Goal: Information Seeking & Learning: Learn about a topic

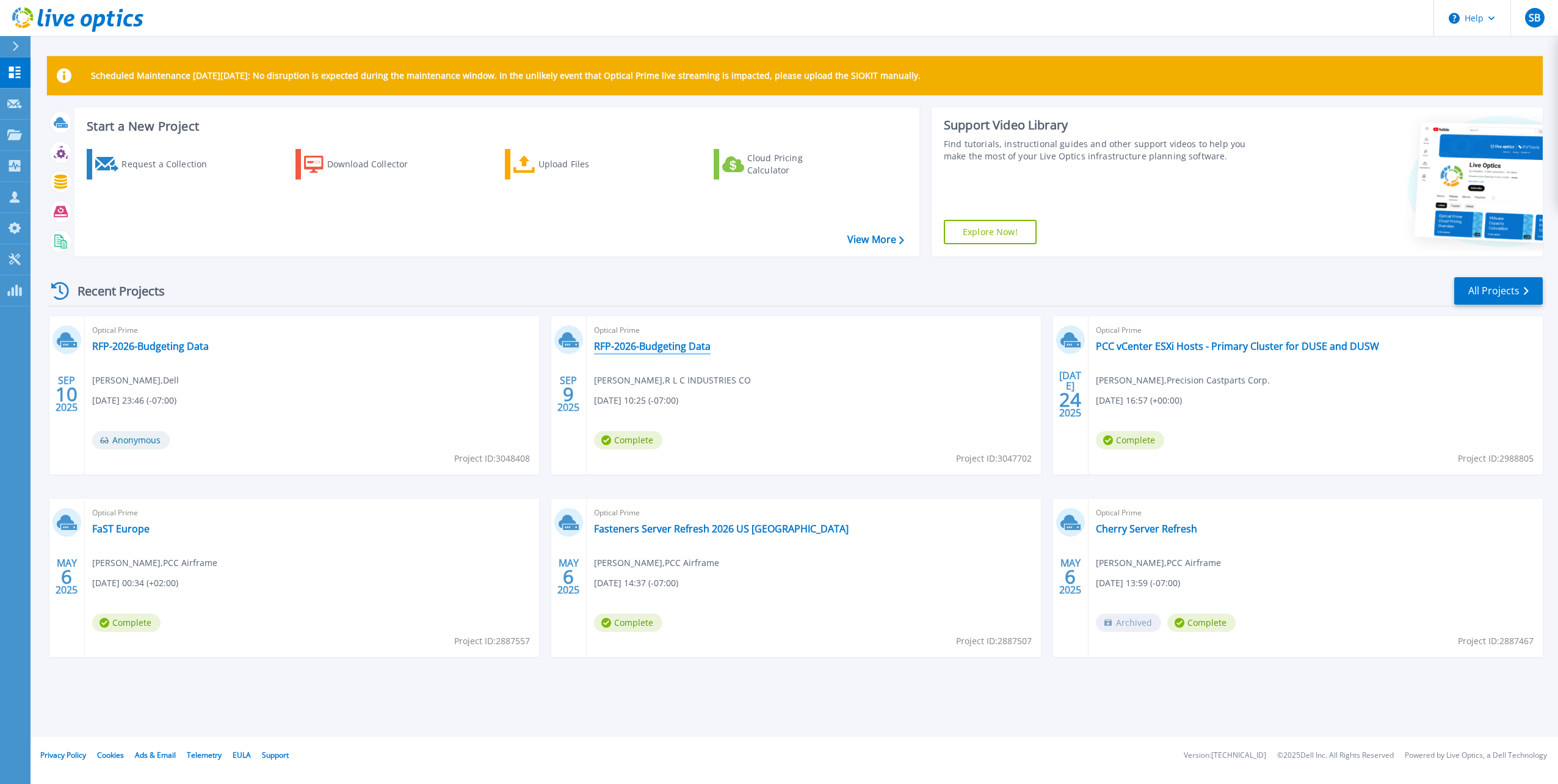
click at [639, 344] on link "RFP-2026-Budgeting Data" at bounding box center [652, 346] width 116 height 12
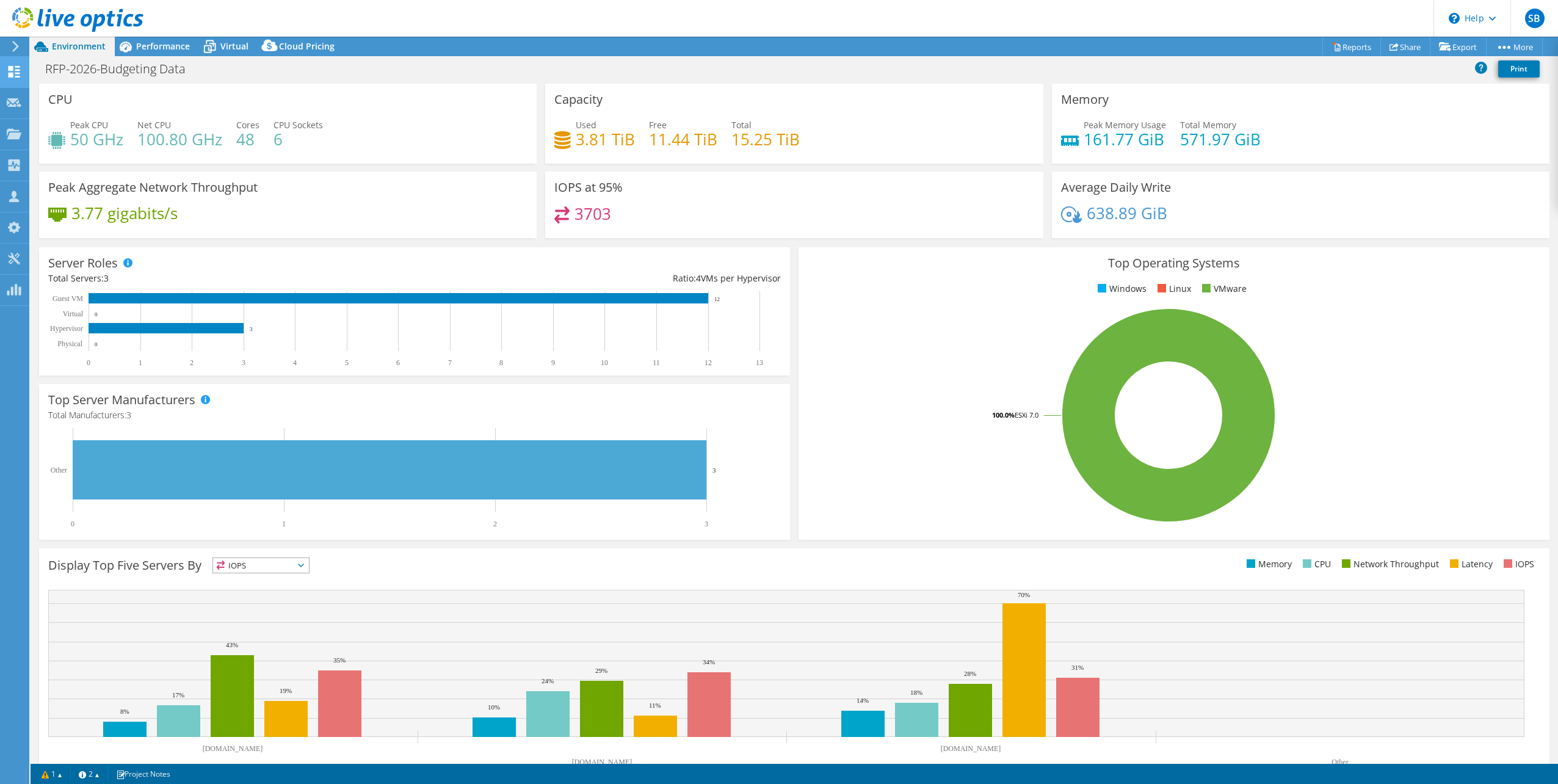
select select "USD"
click at [35, 67] on div "Dashboard" at bounding box center [57, 72] width 58 height 30
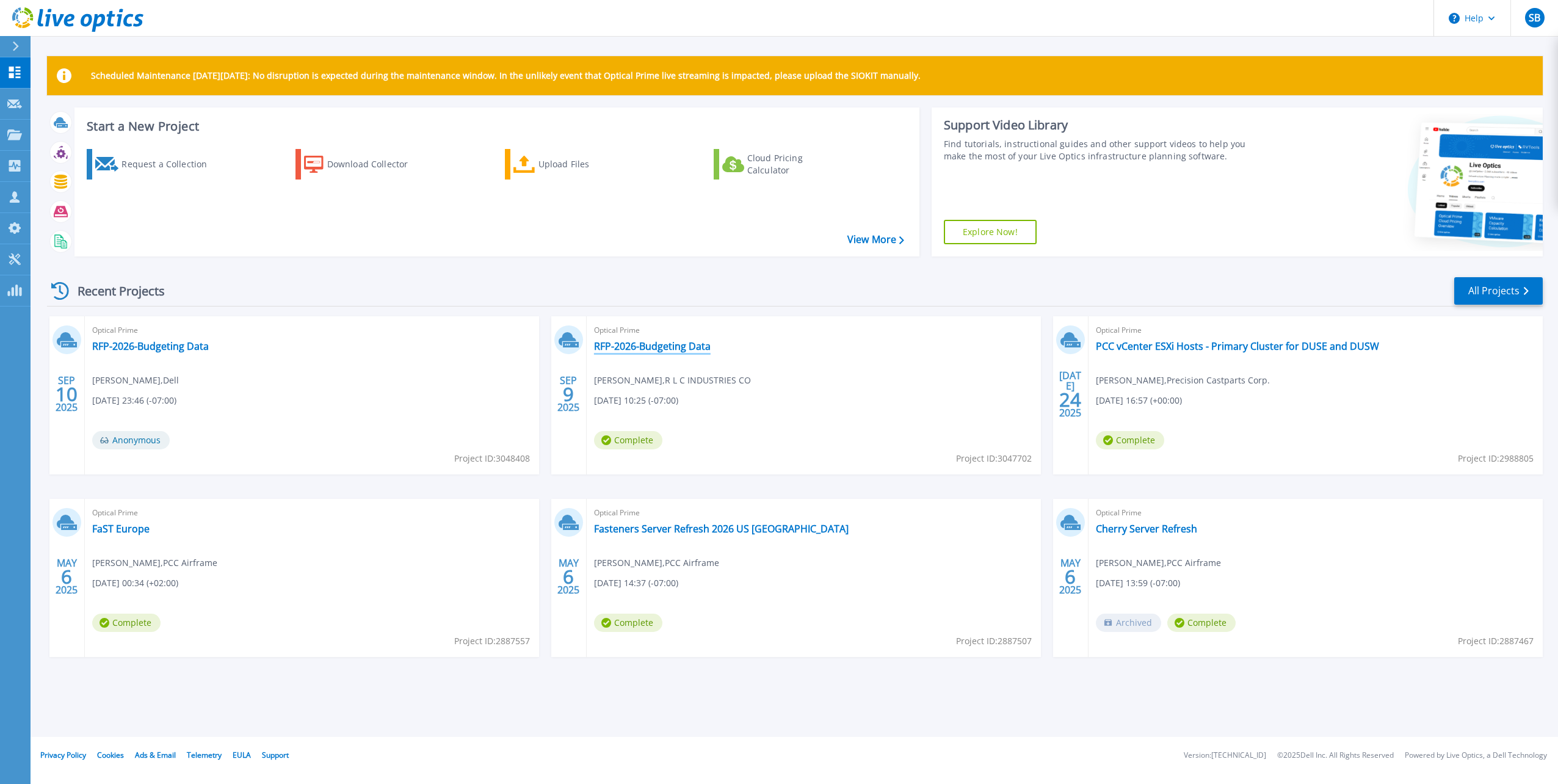
click at [652, 349] on link "RFP-2026-Budgeting Data" at bounding box center [652, 346] width 116 height 12
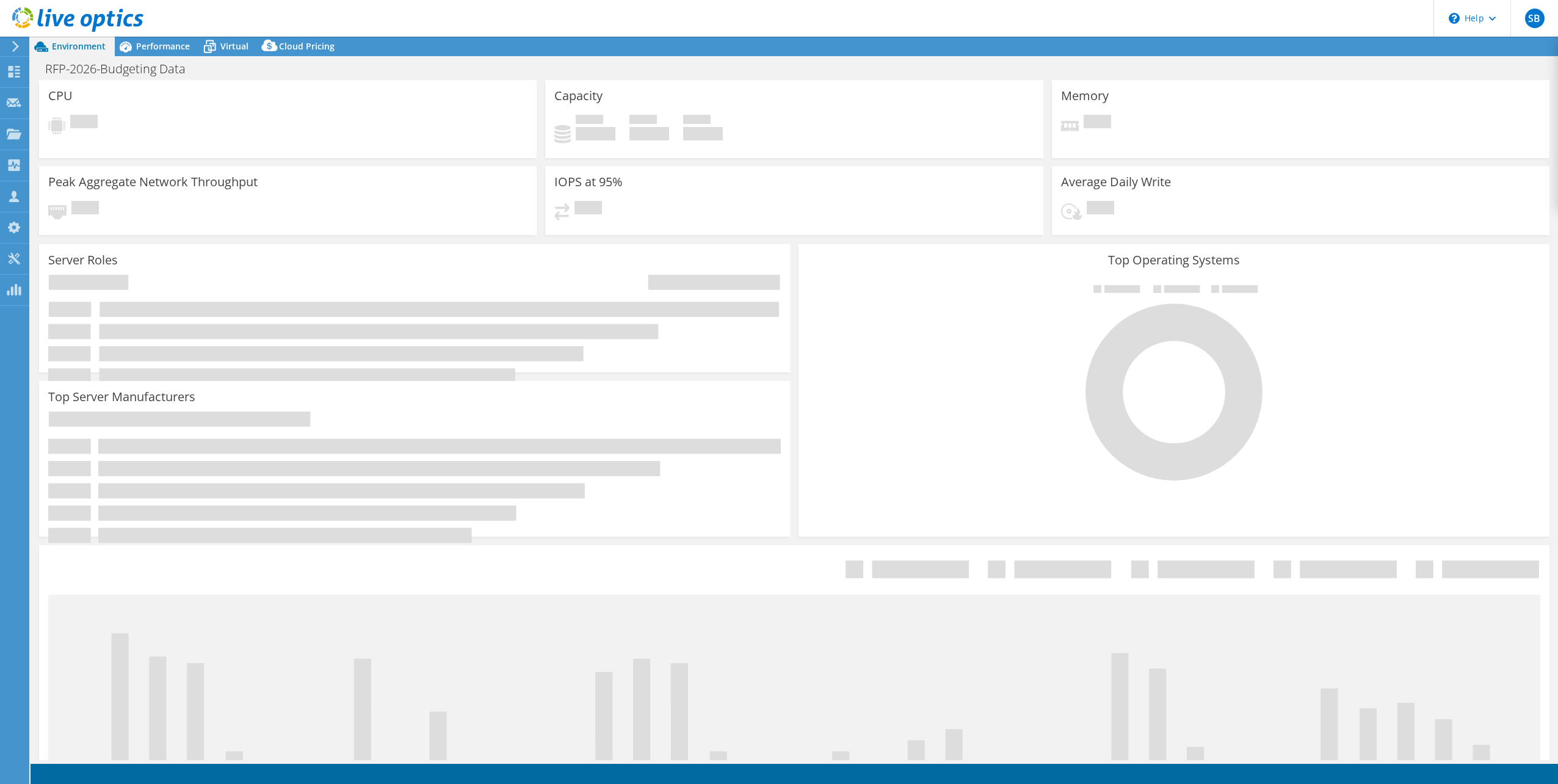
select select "USD"
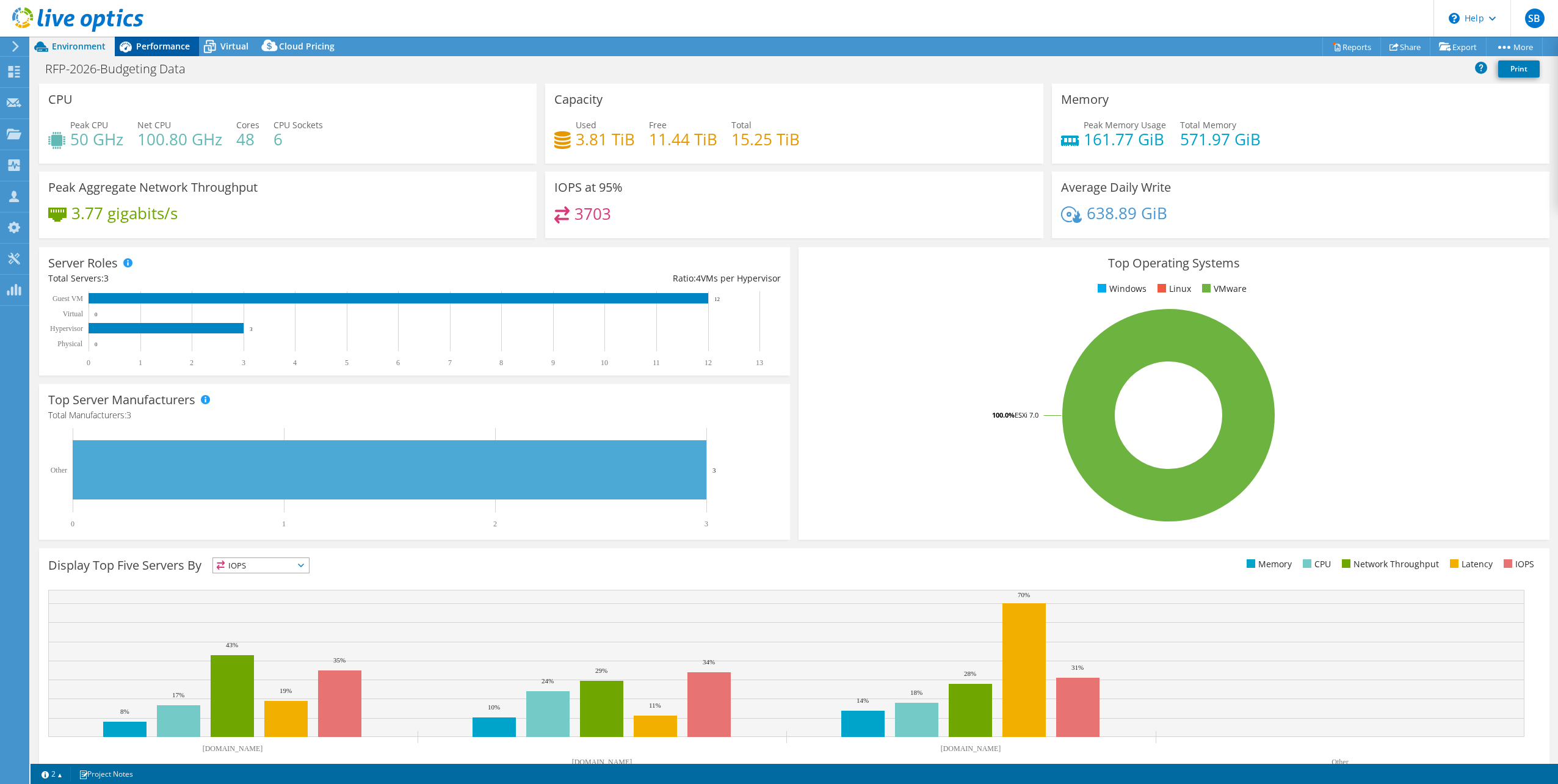
click at [140, 44] on span "Performance" at bounding box center [163, 46] width 54 height 11
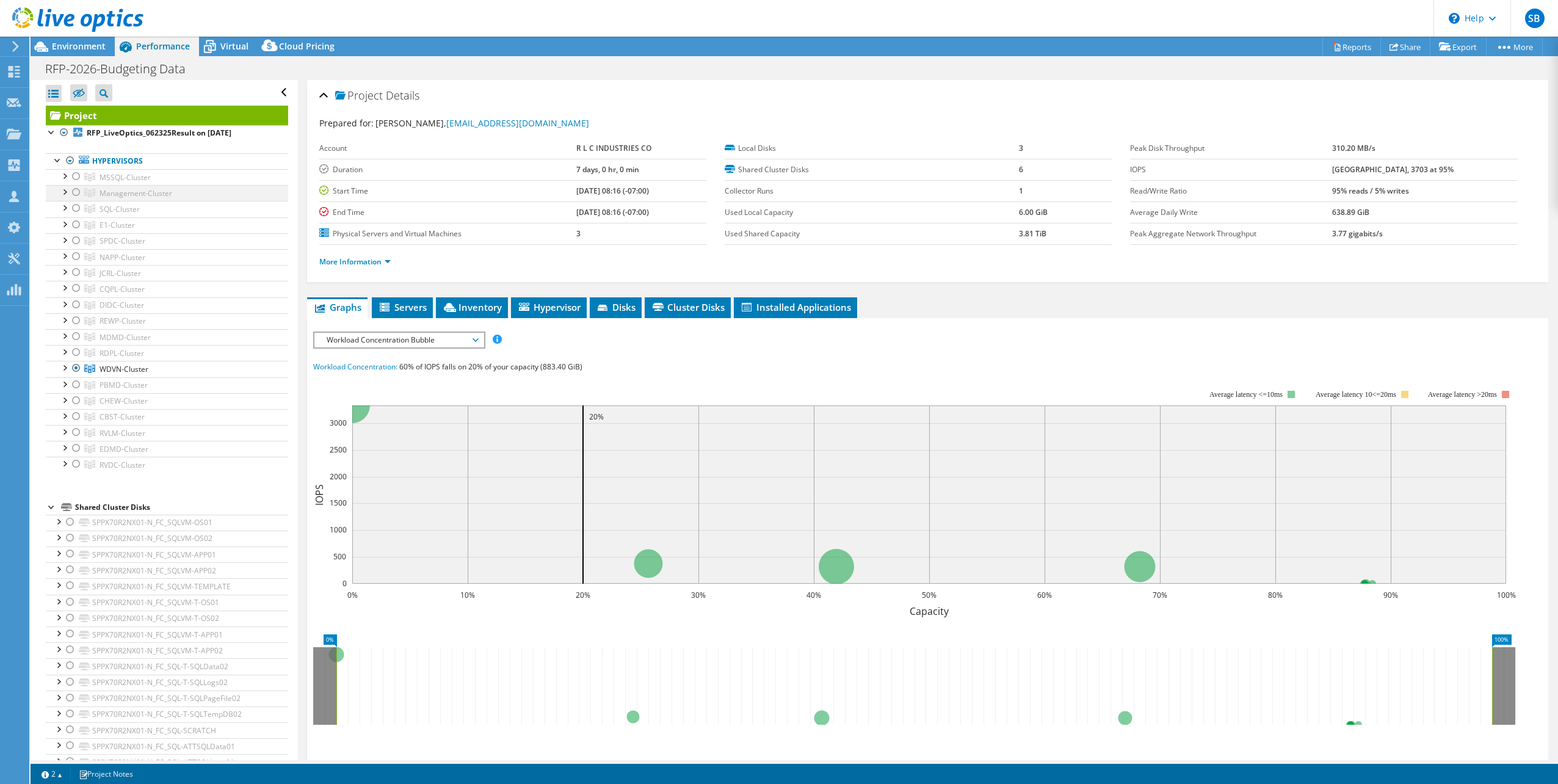
click at [76, 191] on div at bounding box center [76, 191] width 12 height 14
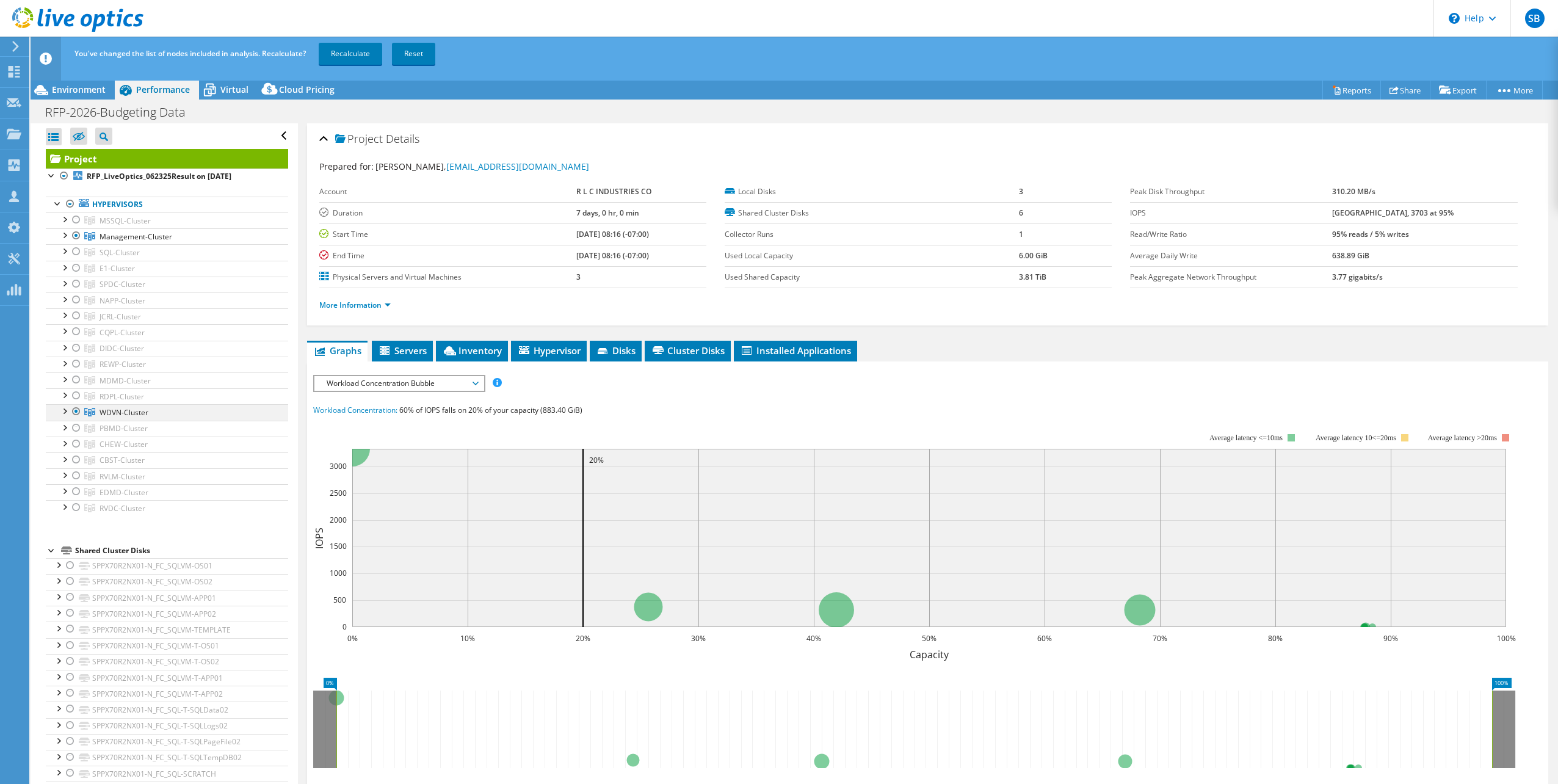
click at [75, 406] on div at bounding box center [76, 411] width 12 height 14
click at [347, 54] on link "Recalculate" at bounding box center [350, 53] width 63 height 22
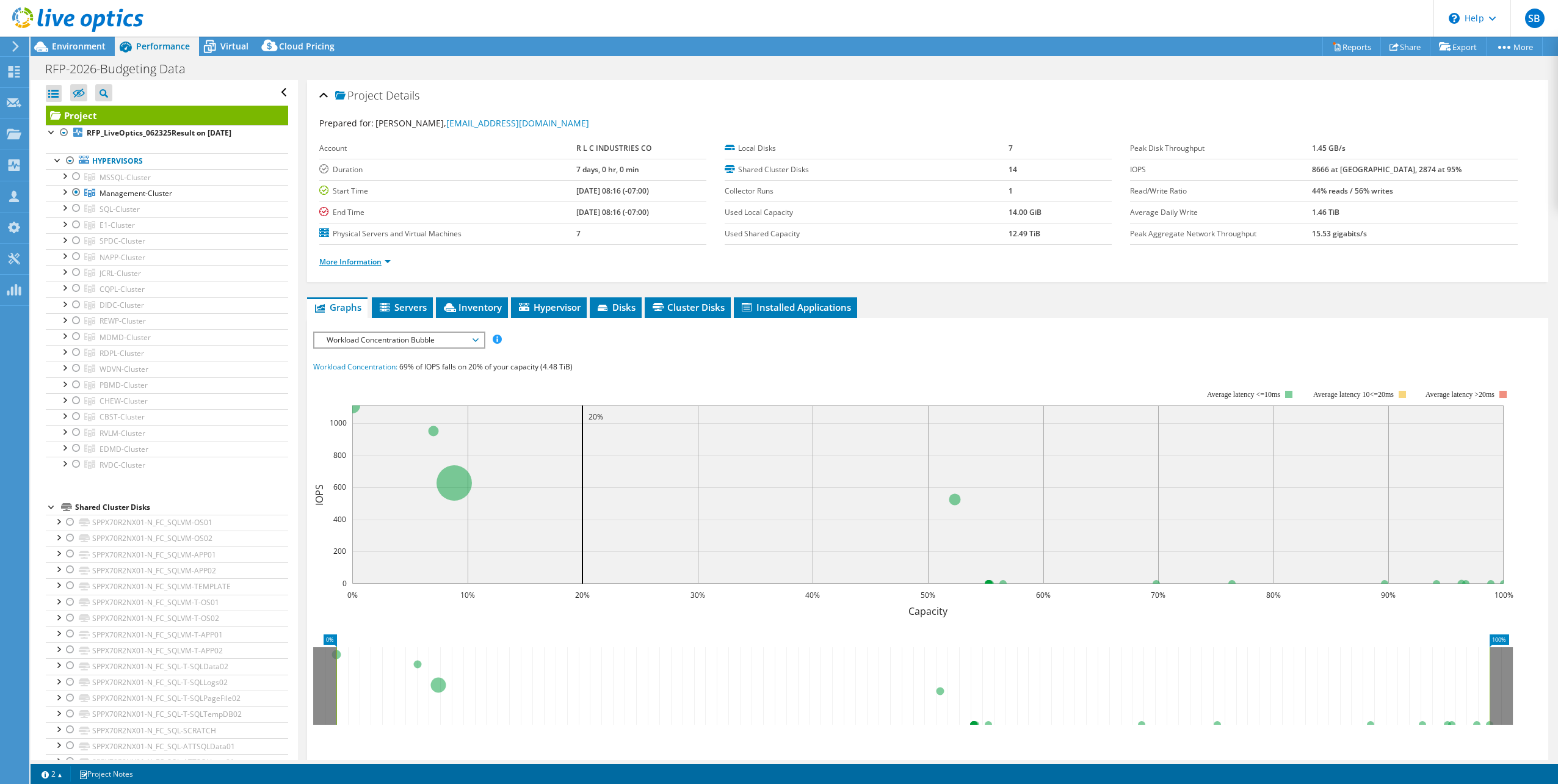
click at [385, 258] on link "More Information" at bounding box center [354, 261] width 71 height 10
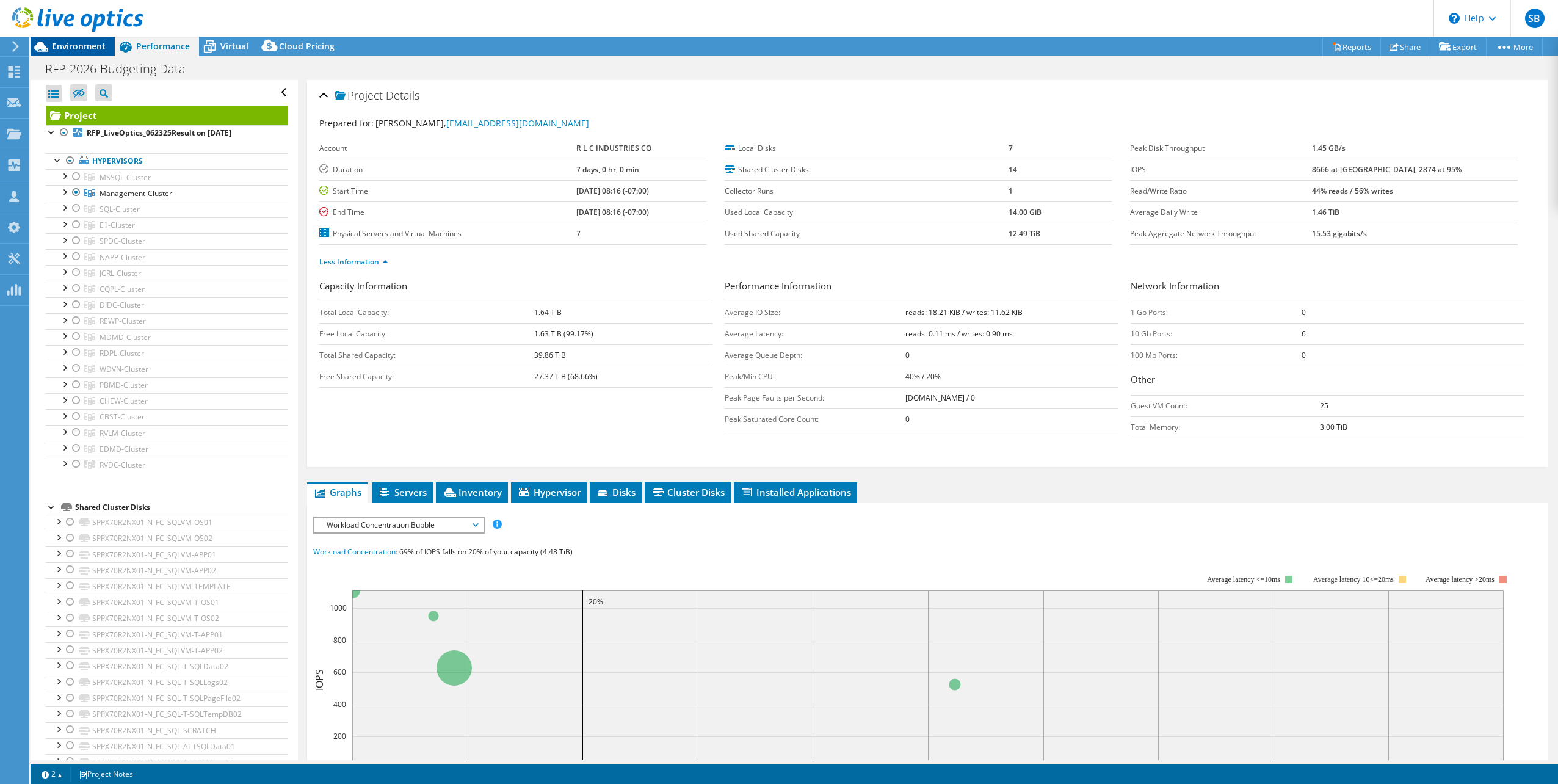
click at [87, 46] on span "Environment" at bounding box center [79, 46] width 54 height 11
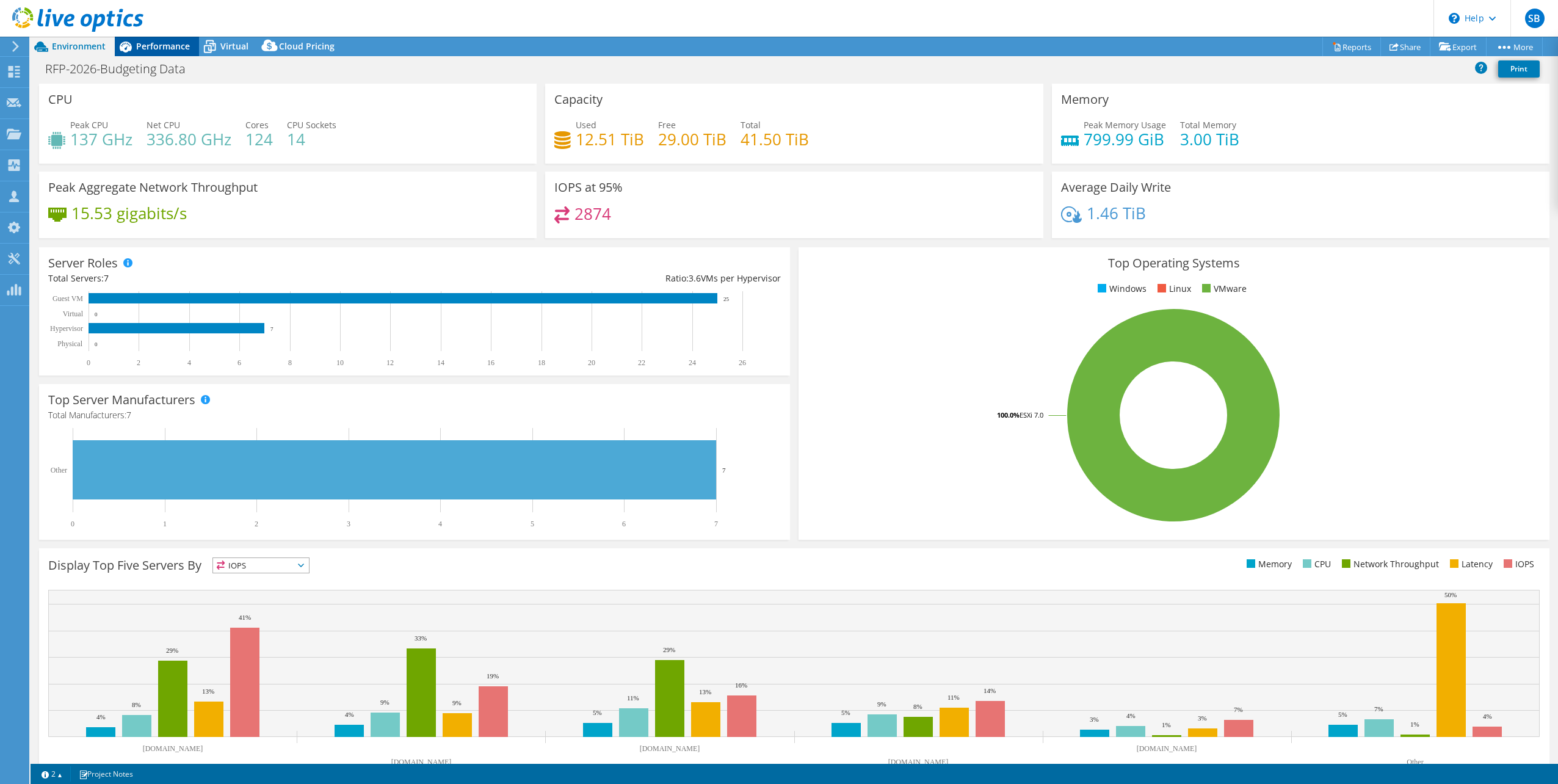
click at [156, 45] on span "Performance" at bounding box center [163, 46] width 54 height 11
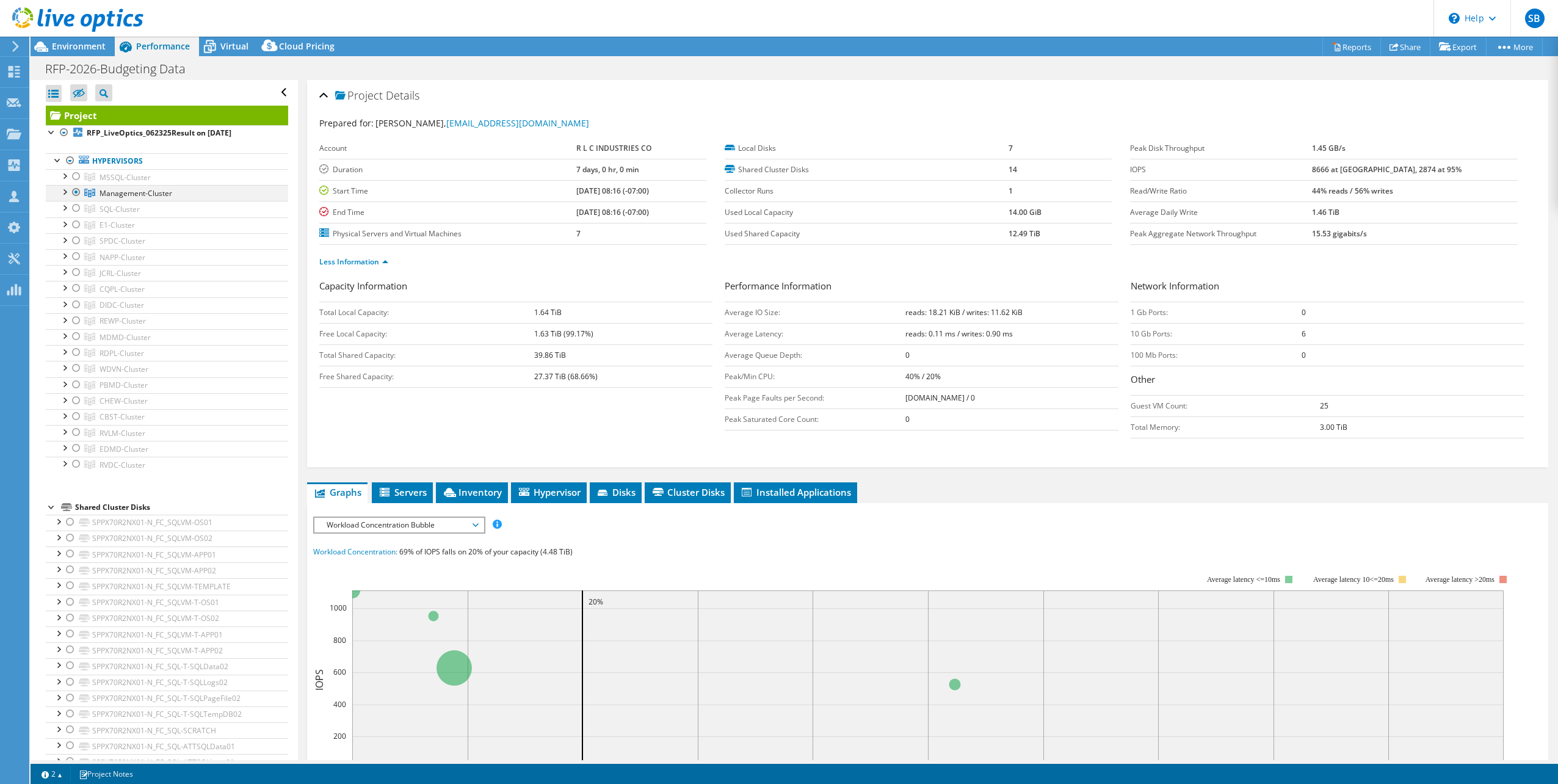
click at [64, 188] on div at bounding box center [63, 190] width 12 height 12
click at [82, 269] on div at bounding box center [82, 272] width 12 height 14
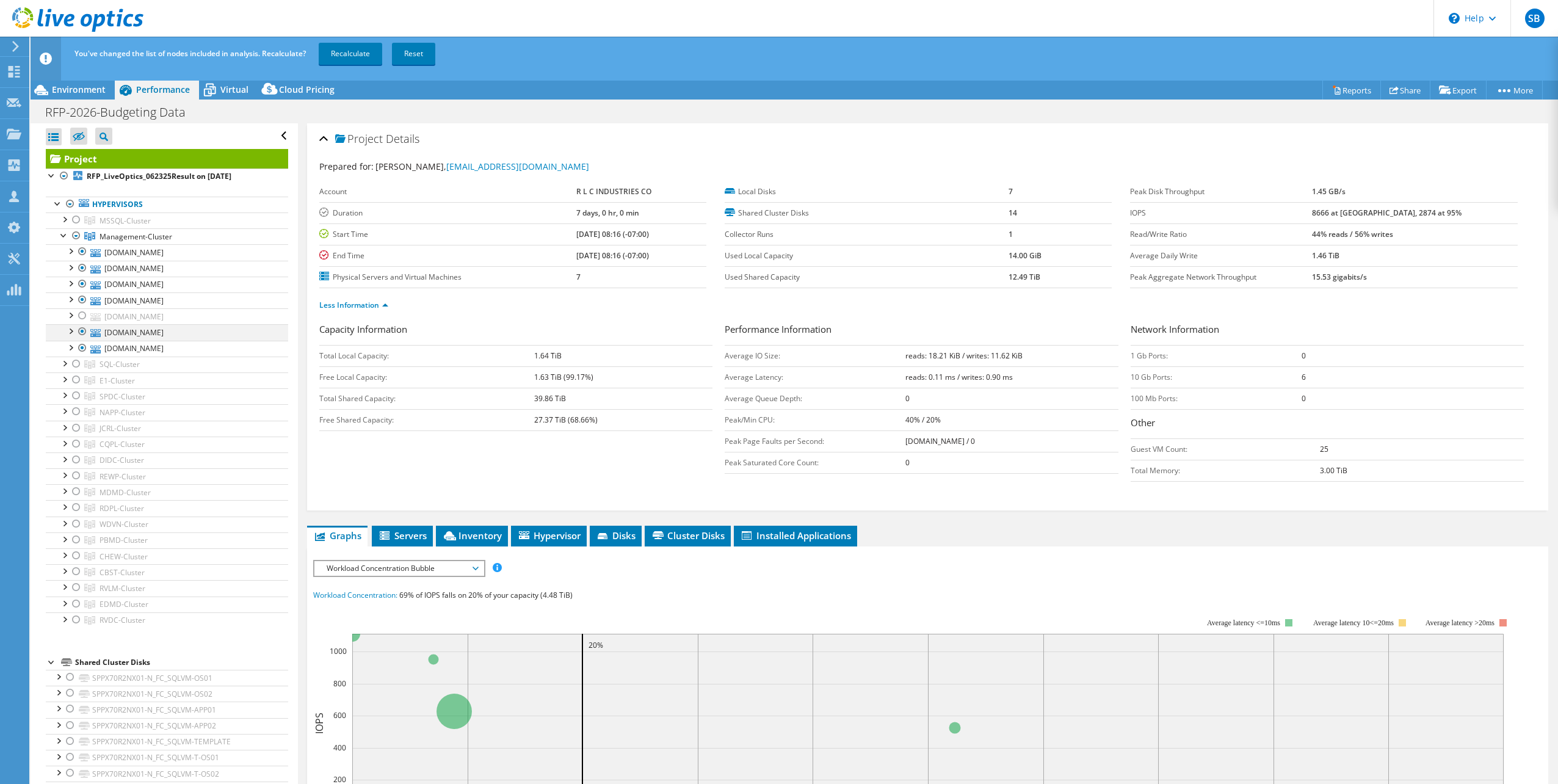
click at [81, 329] on div at bounding box center [82, 330] width 12 height 14
click at [81, 347] on div at bounding box center [82, 347] width 12 height 14
click at [353, 52] on link "Recalculate" at bounding box center [350, 53] width 63 height 22
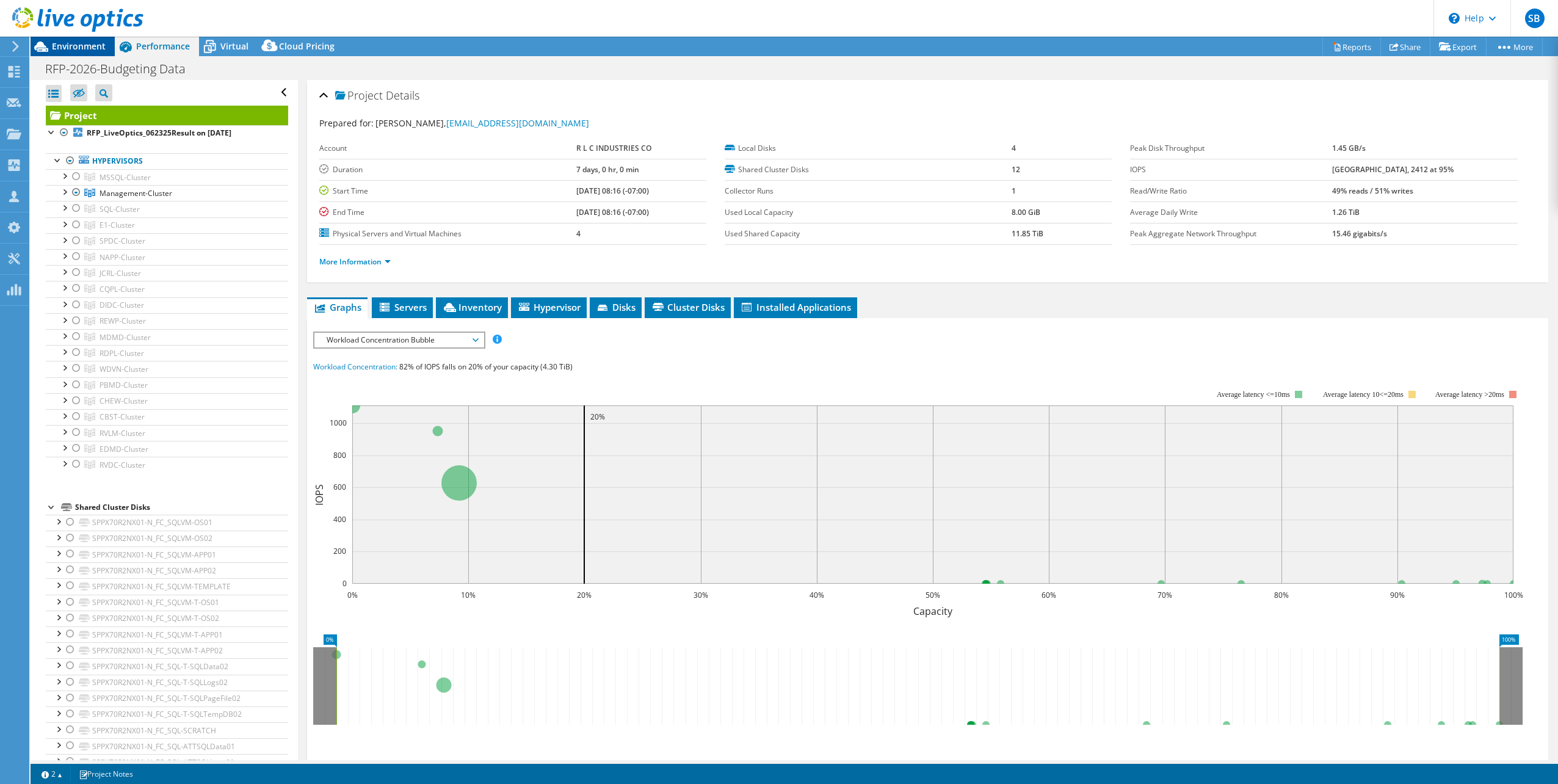
click at [80, 49] on span "Environment" at bounding box center [79, 46] width 54 height 11
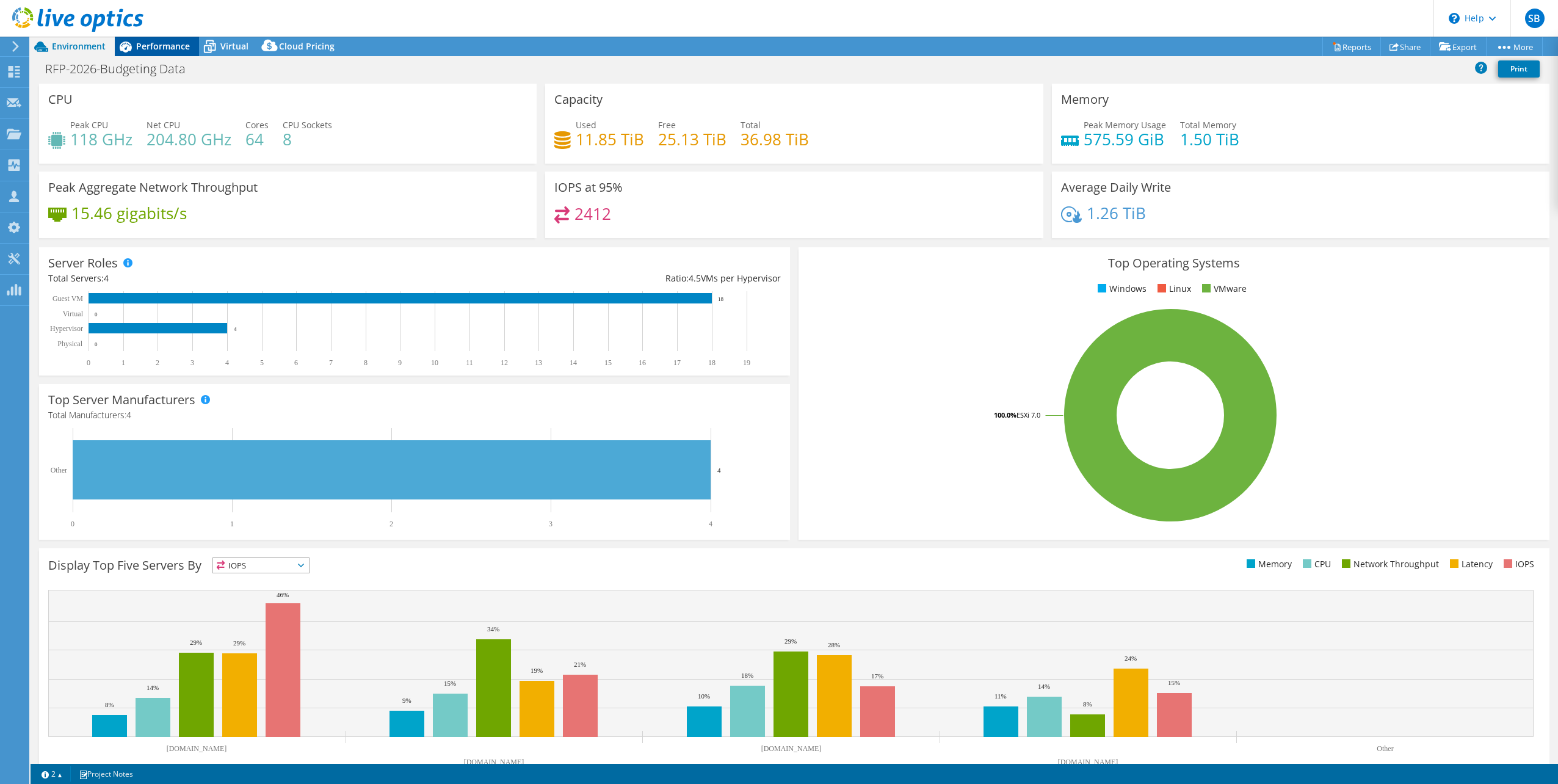
click at [176, 46] on span "Performance" at bounding box center [163, 46] width 54 height 11
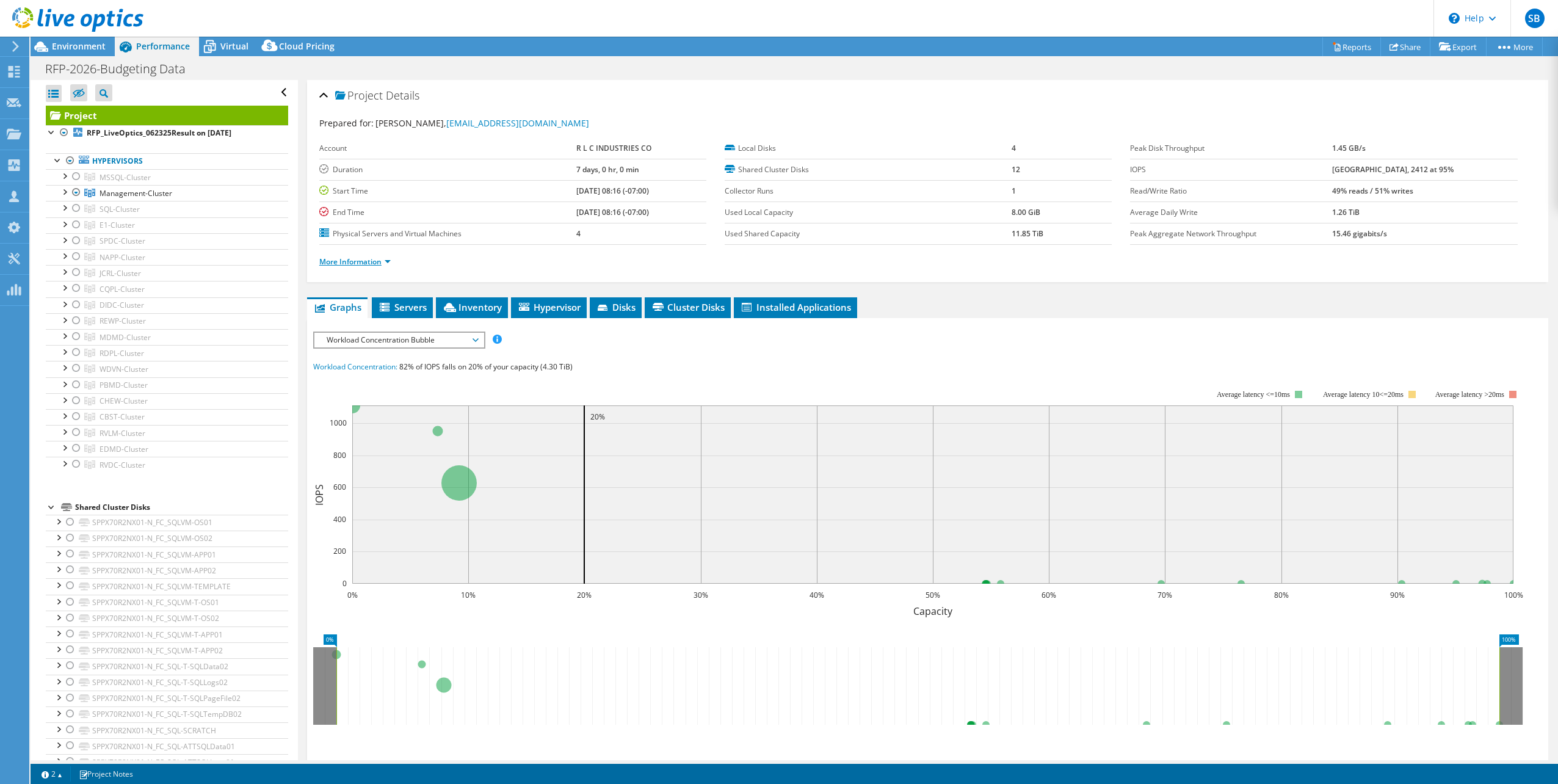
click at [385, 257] on link "More Information" at bounding box center [354, 261] width 71 height 10
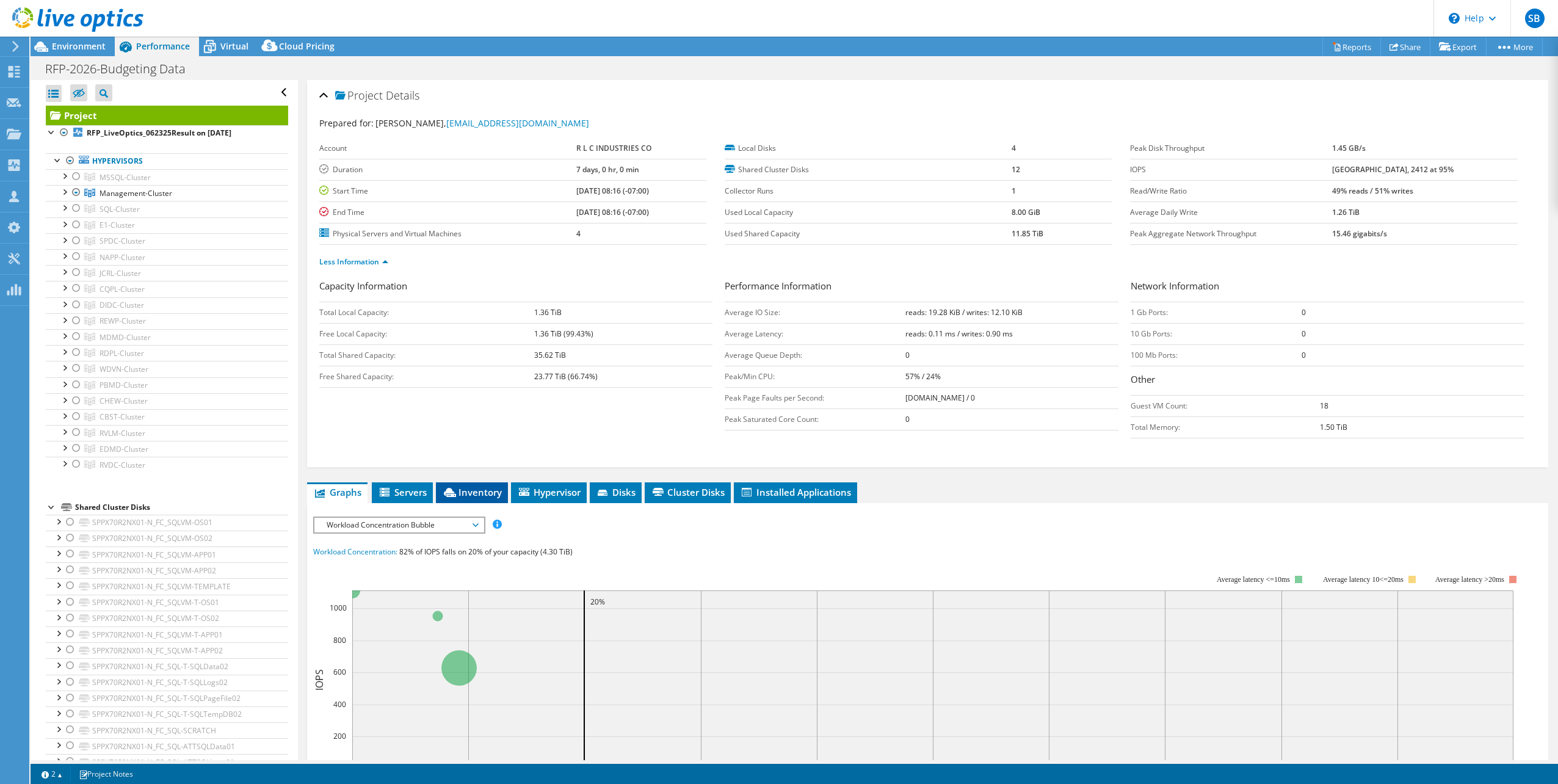
click at [482, 486] on span "Inventory" at bounding box center [472, 491] width 60 height 12
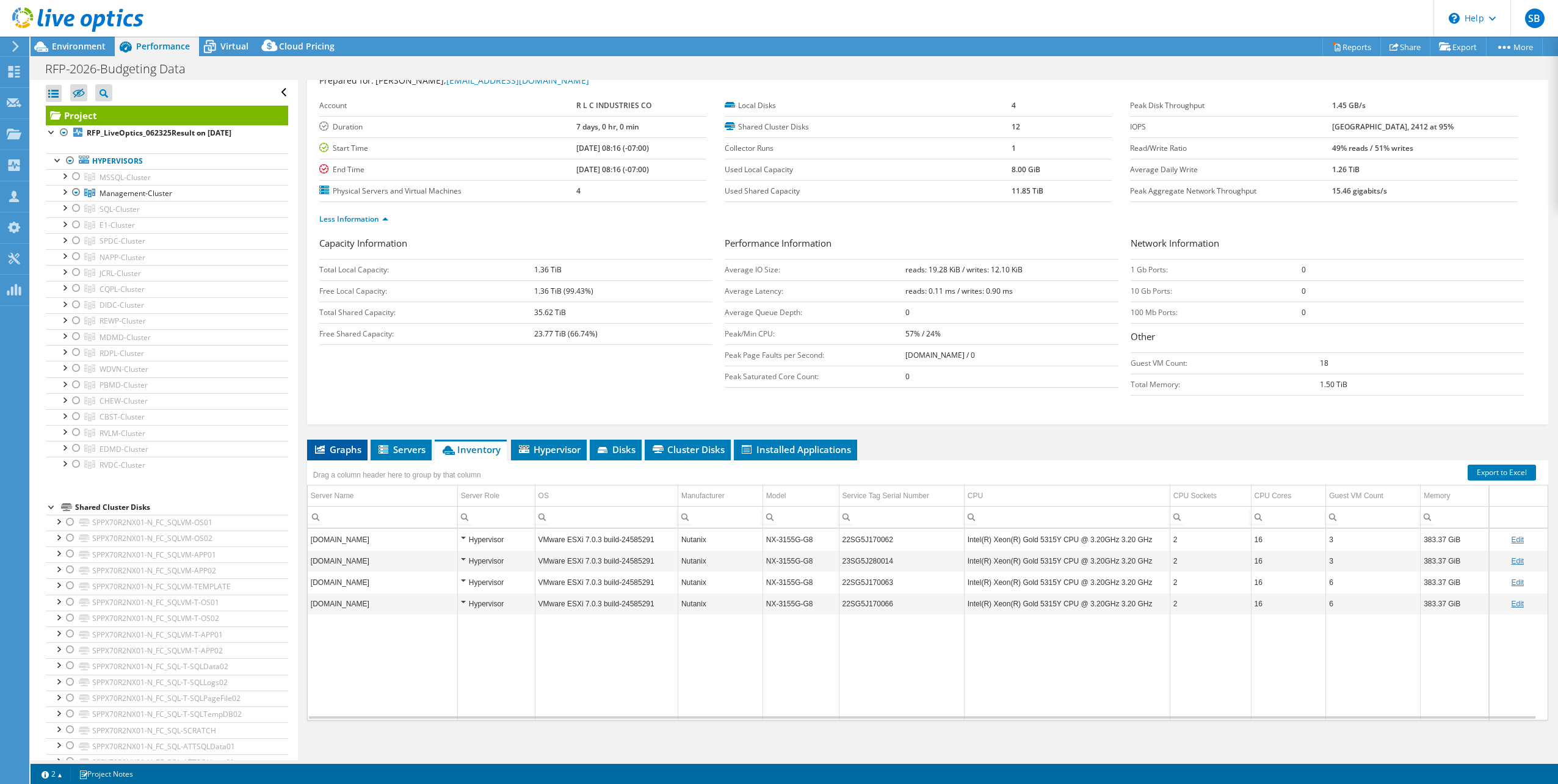
scroll to position [45, 0]
click at [320, 442] on icon at bounding box center [320, 446] width 9 height 9
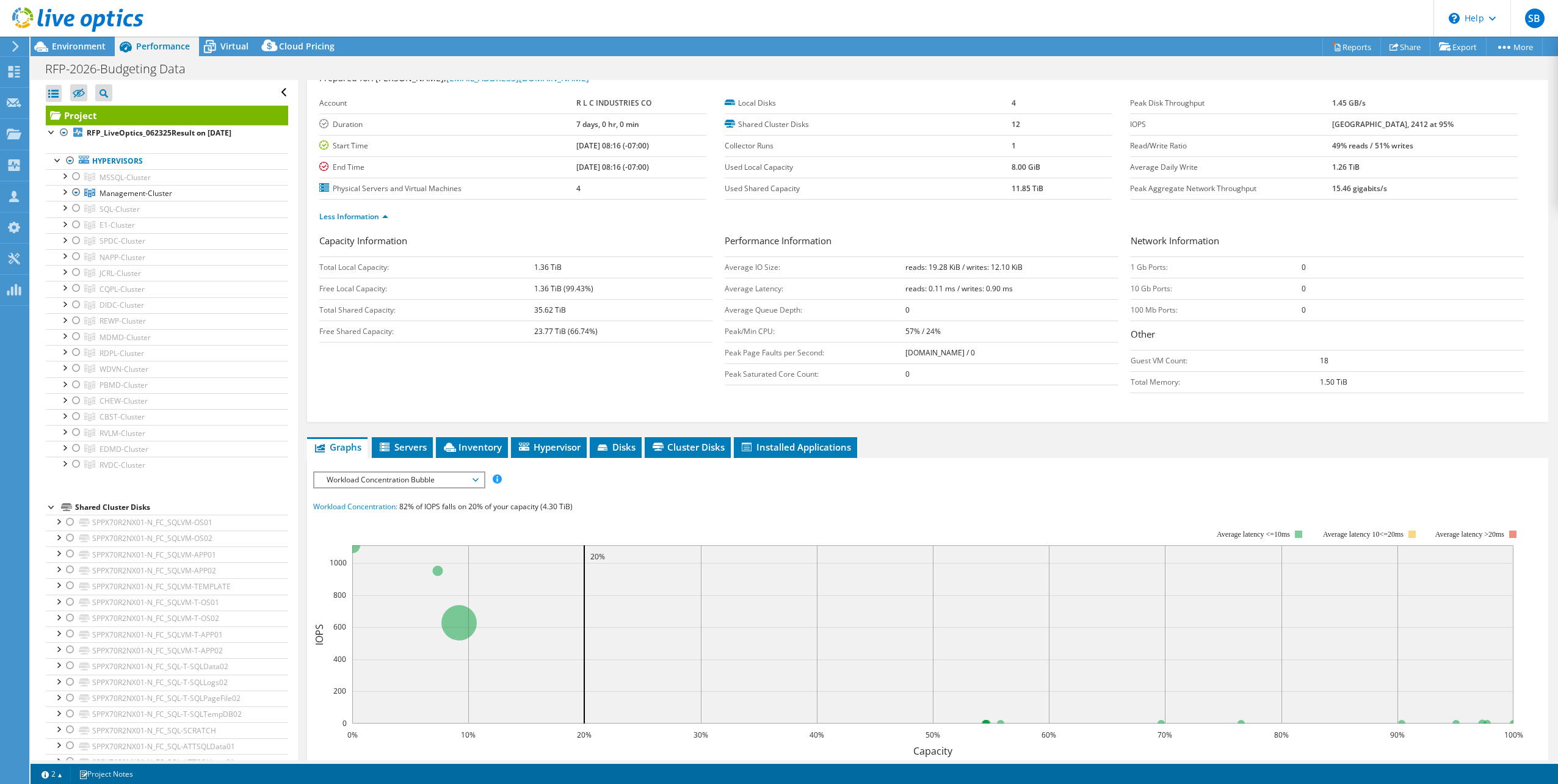
click at [466, 475] on span "Workload Concentration Bubble" at bounding box center [399, 479] width 157 height 14
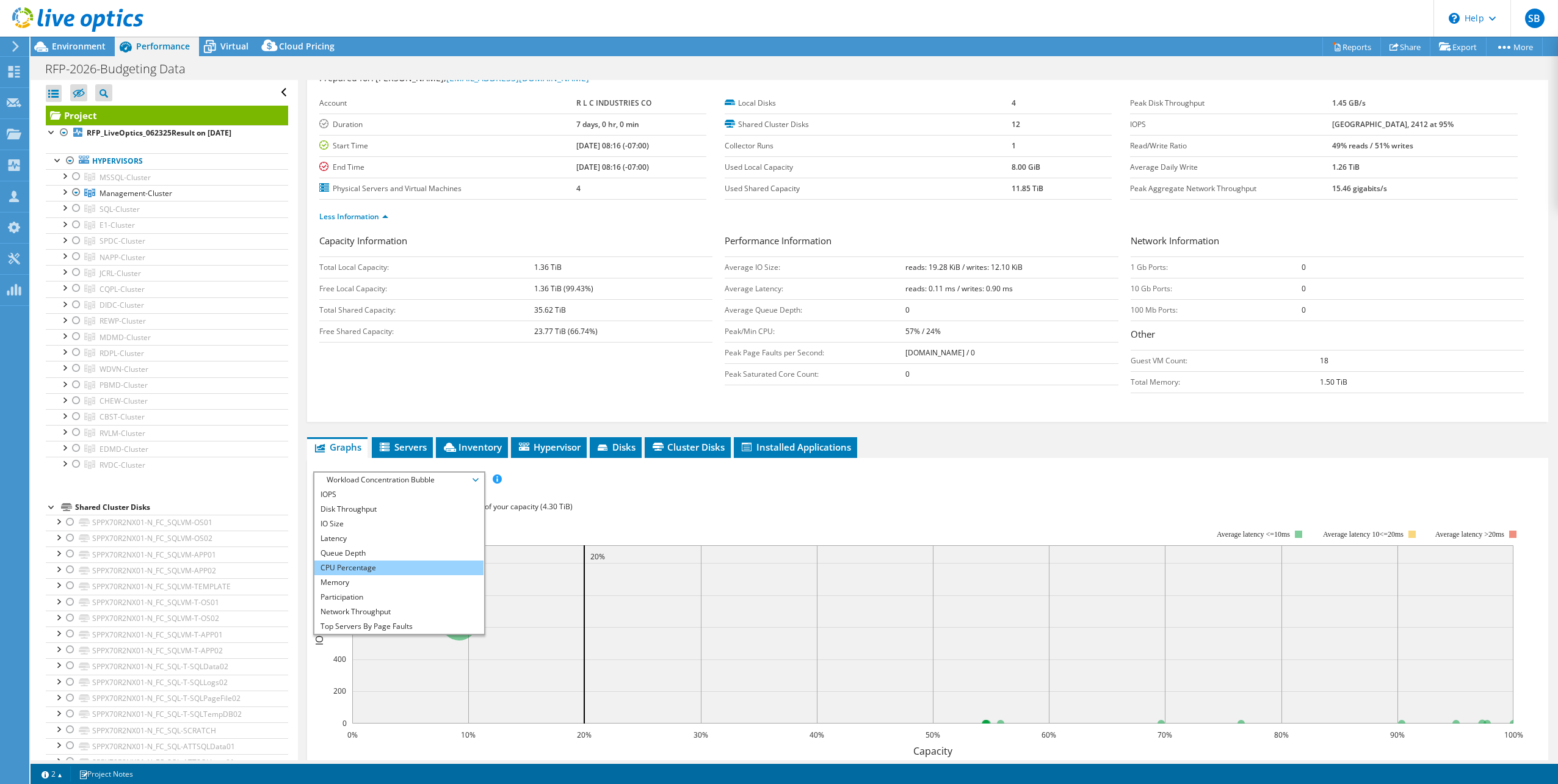
click at [339, 561] on li "CPU Percentage" at bounding box center [399, 567] width 170 height 14
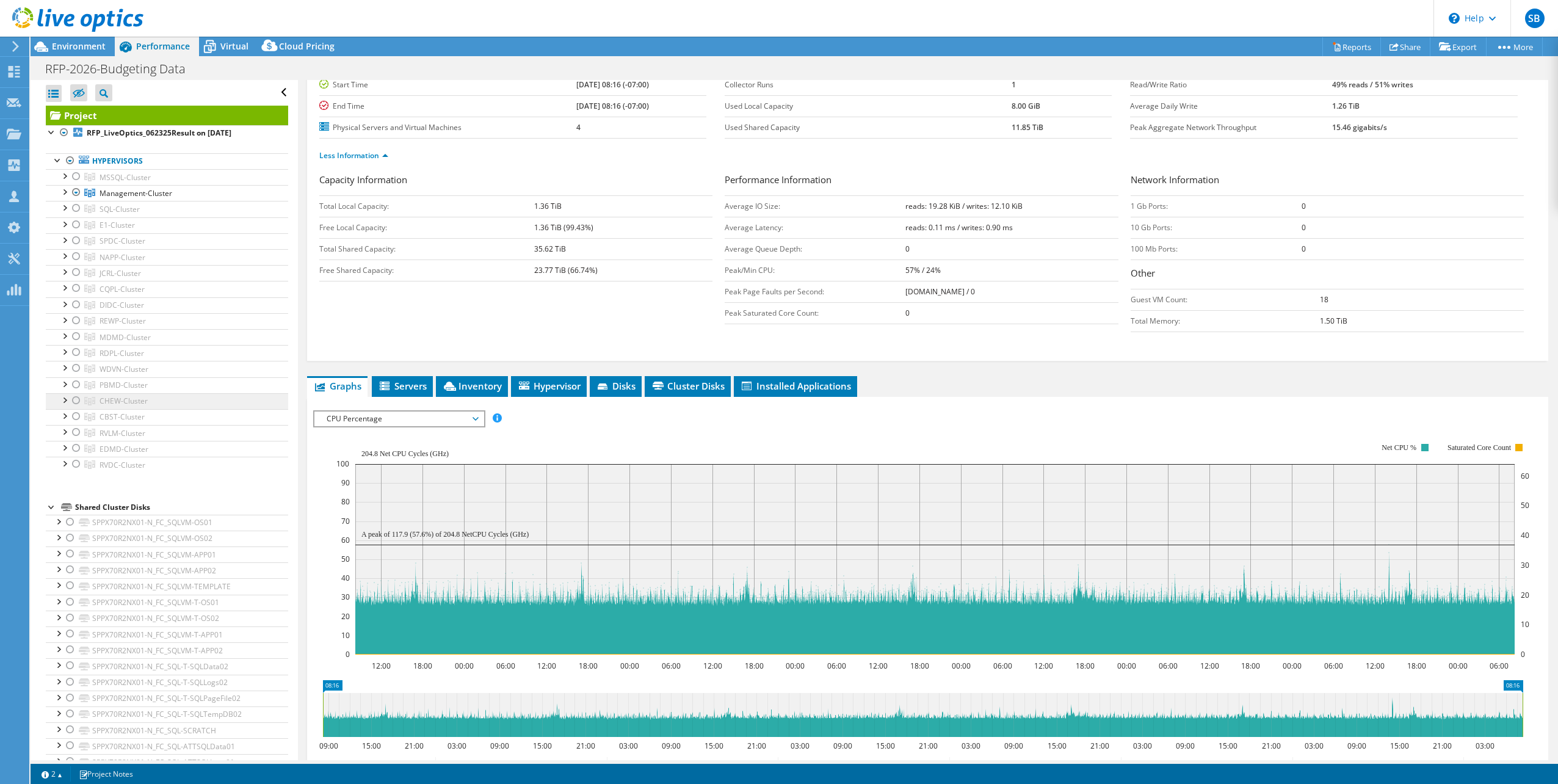
scroll to position [61, 0]
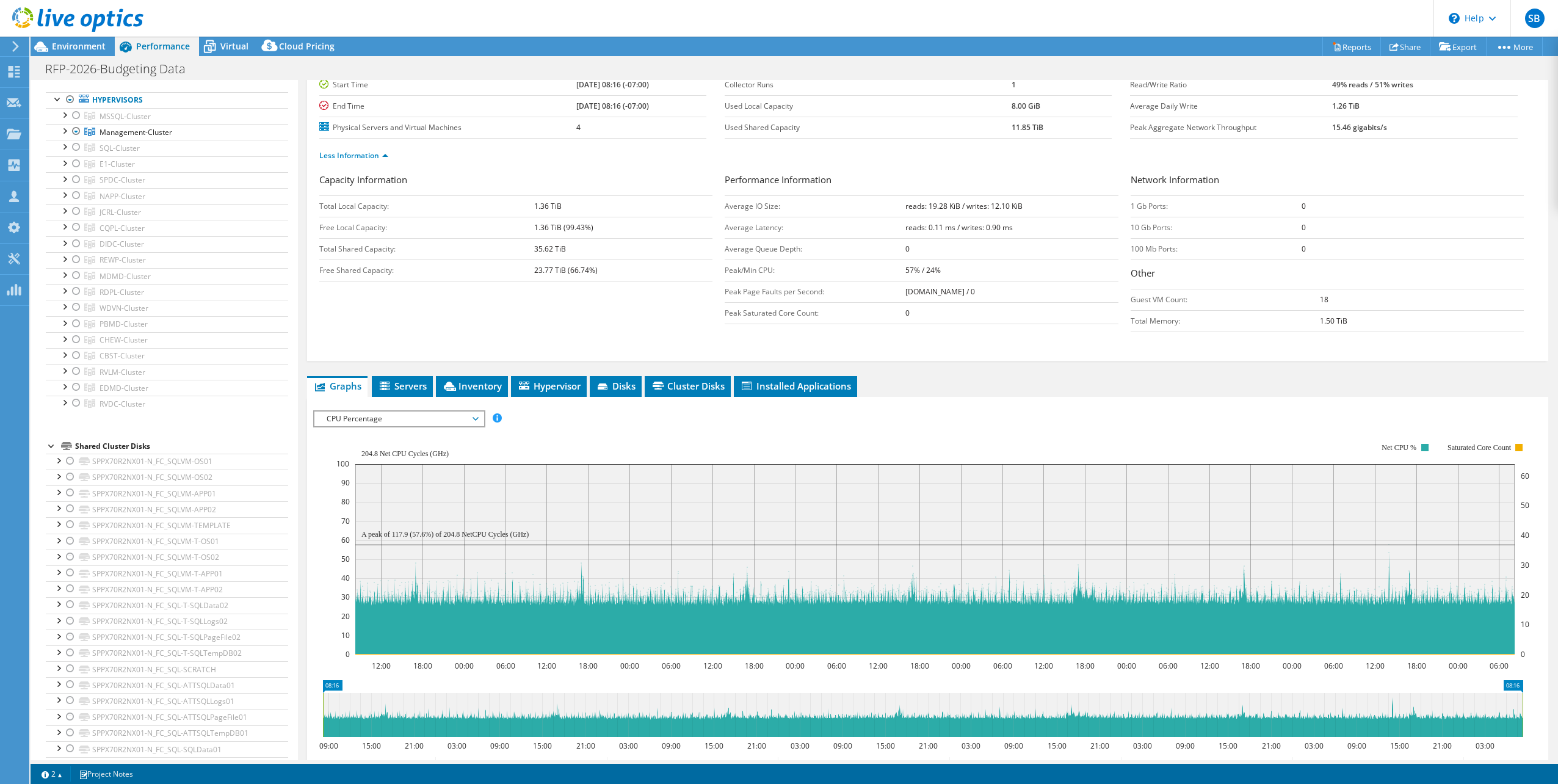
click at [475, 413] on span "CPU Percentage" at bounding box center [399, 418] width 157 height 14
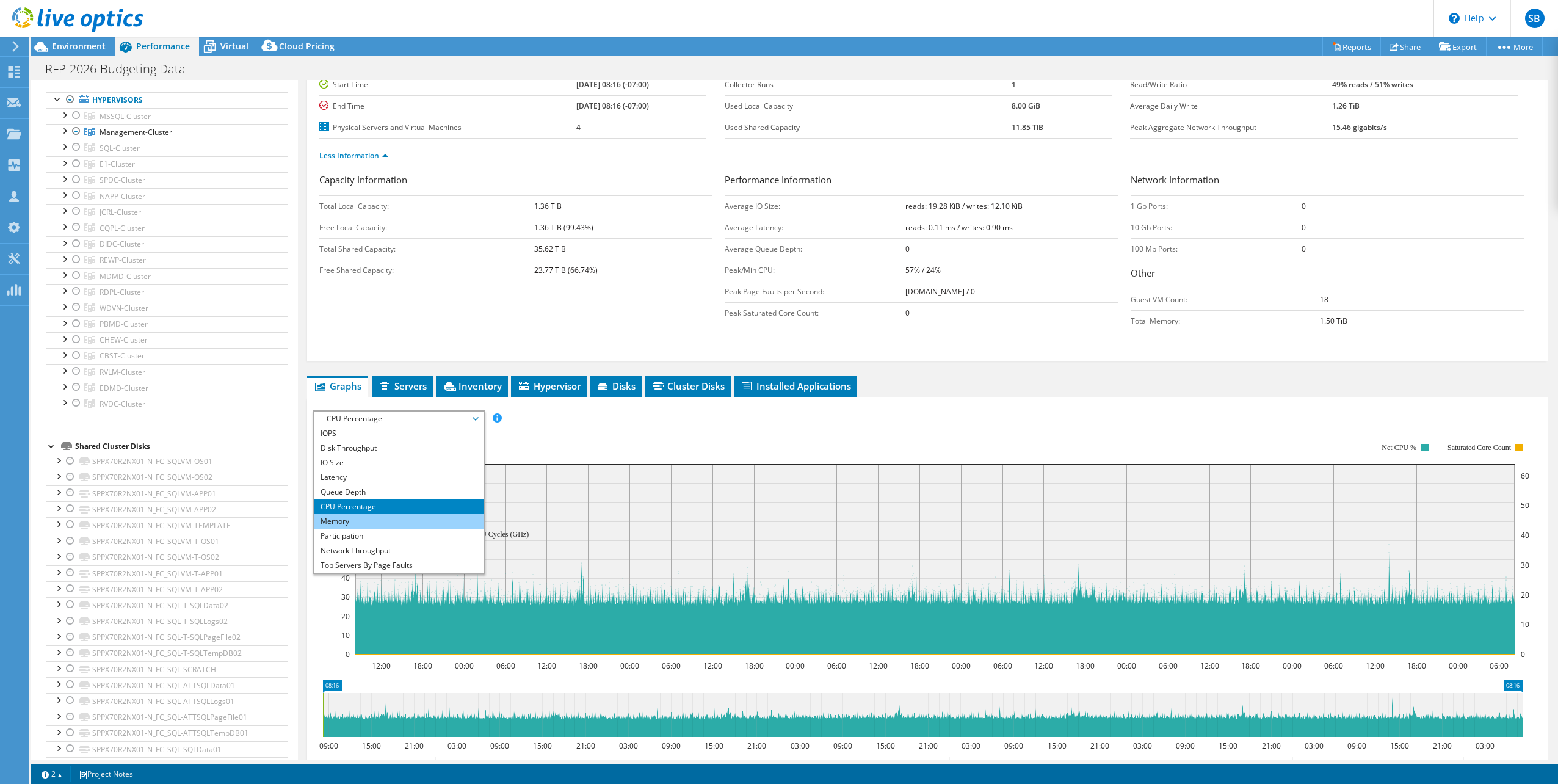
click at [337, 516] on li "Memory" at bounding box center [399, 521] width 170 height 14
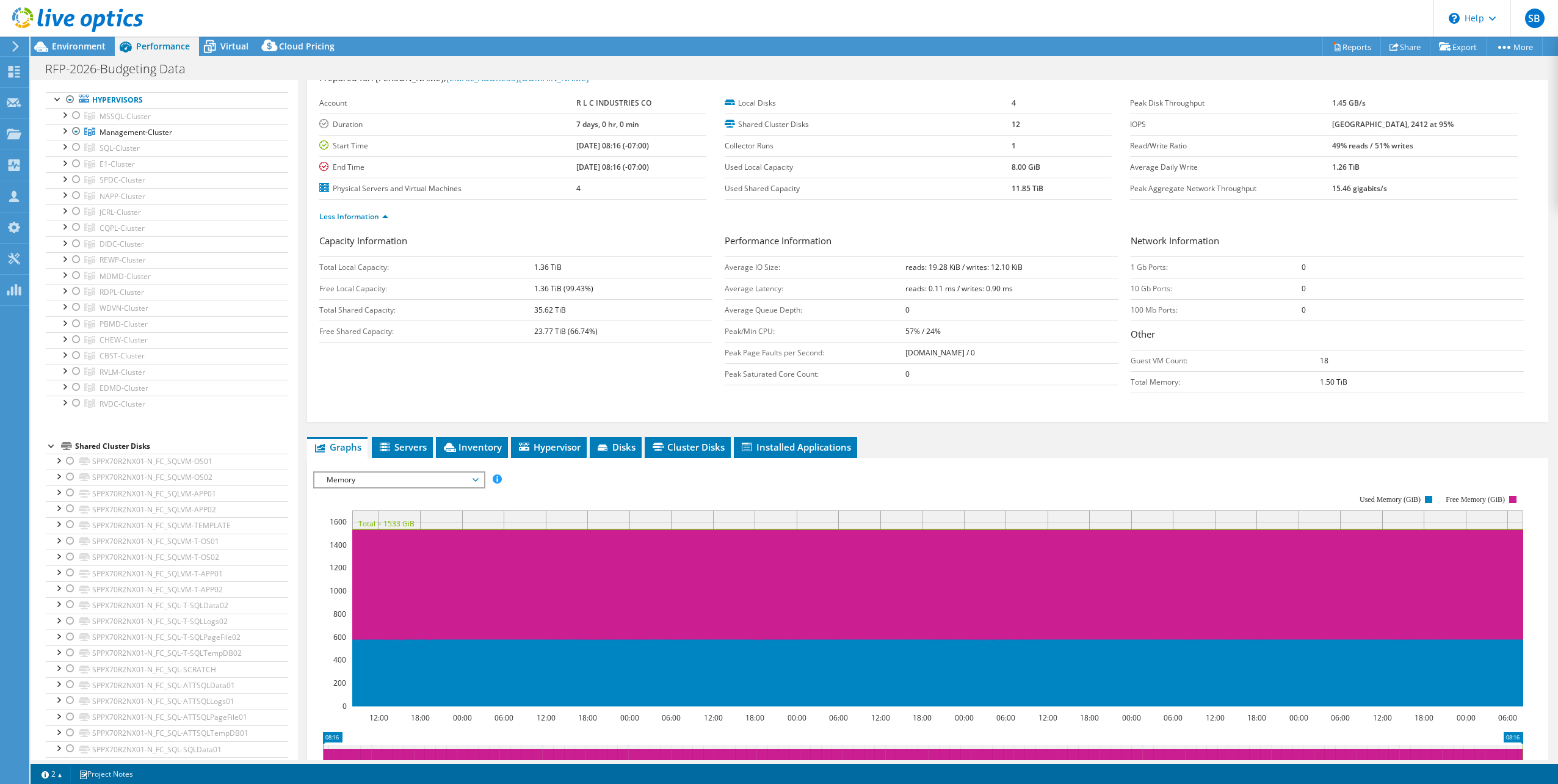
scroll to position [0, 0]
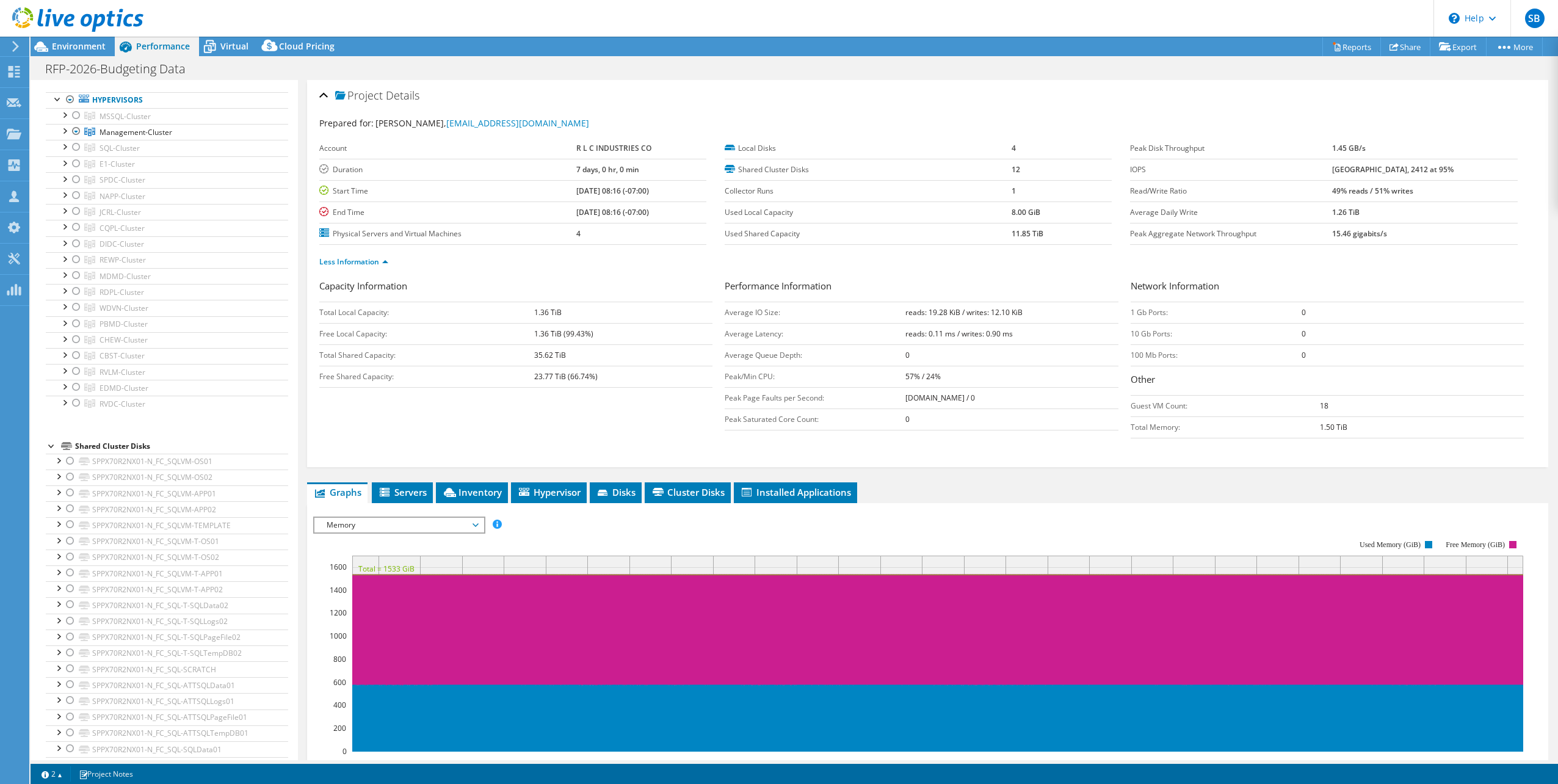
drag, startPoint x: 224, startPoint y: 51, endPoint x: 275, endPoint y: 62, distance: 52.2
click at [224, 51] on span "Virtual" at bounding box center [235, 46] width 28 height 11
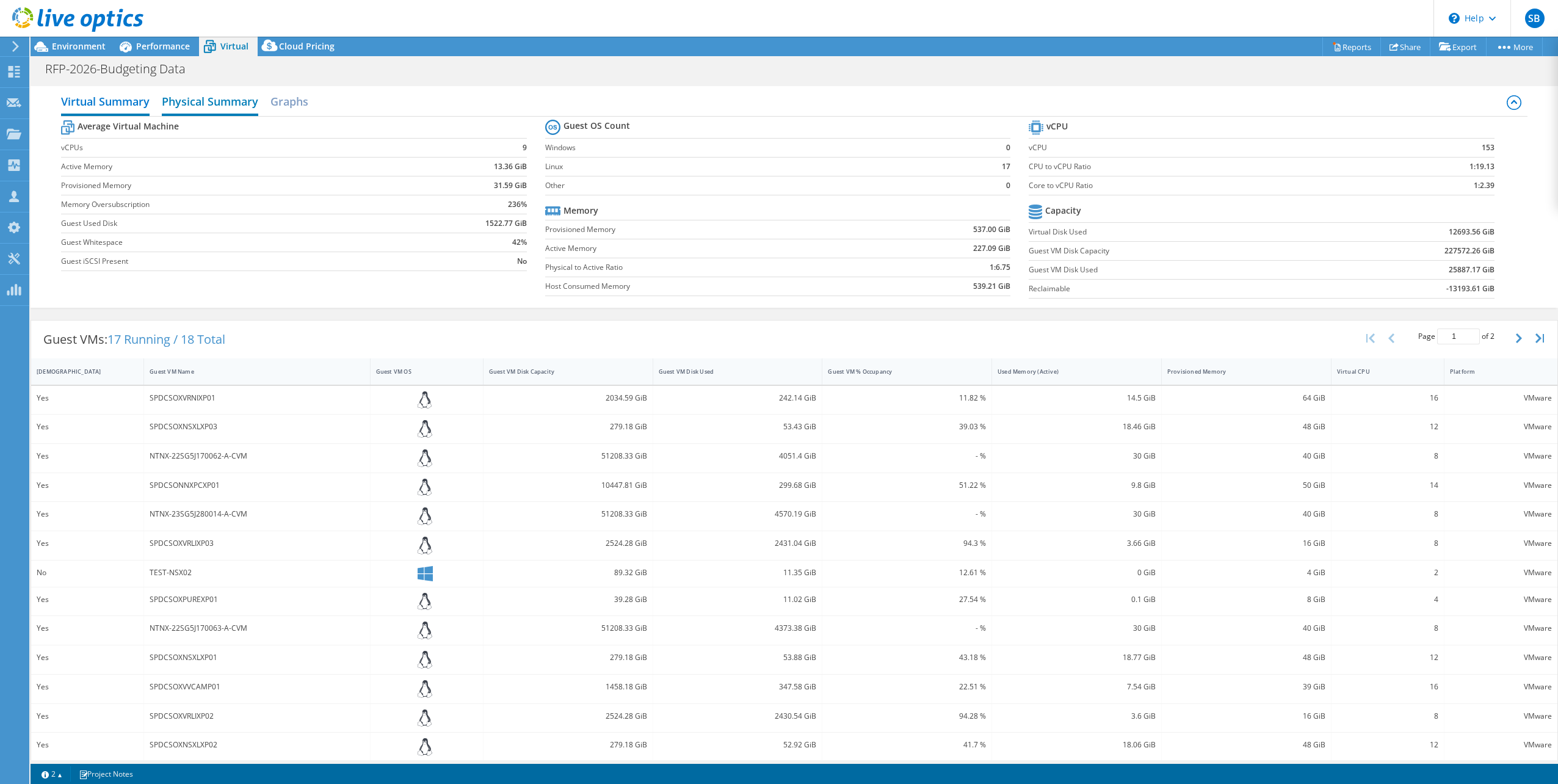
click at [191, 99] on h2 "Physical Summary" at bounding box center [210, 102] width 97 height 27
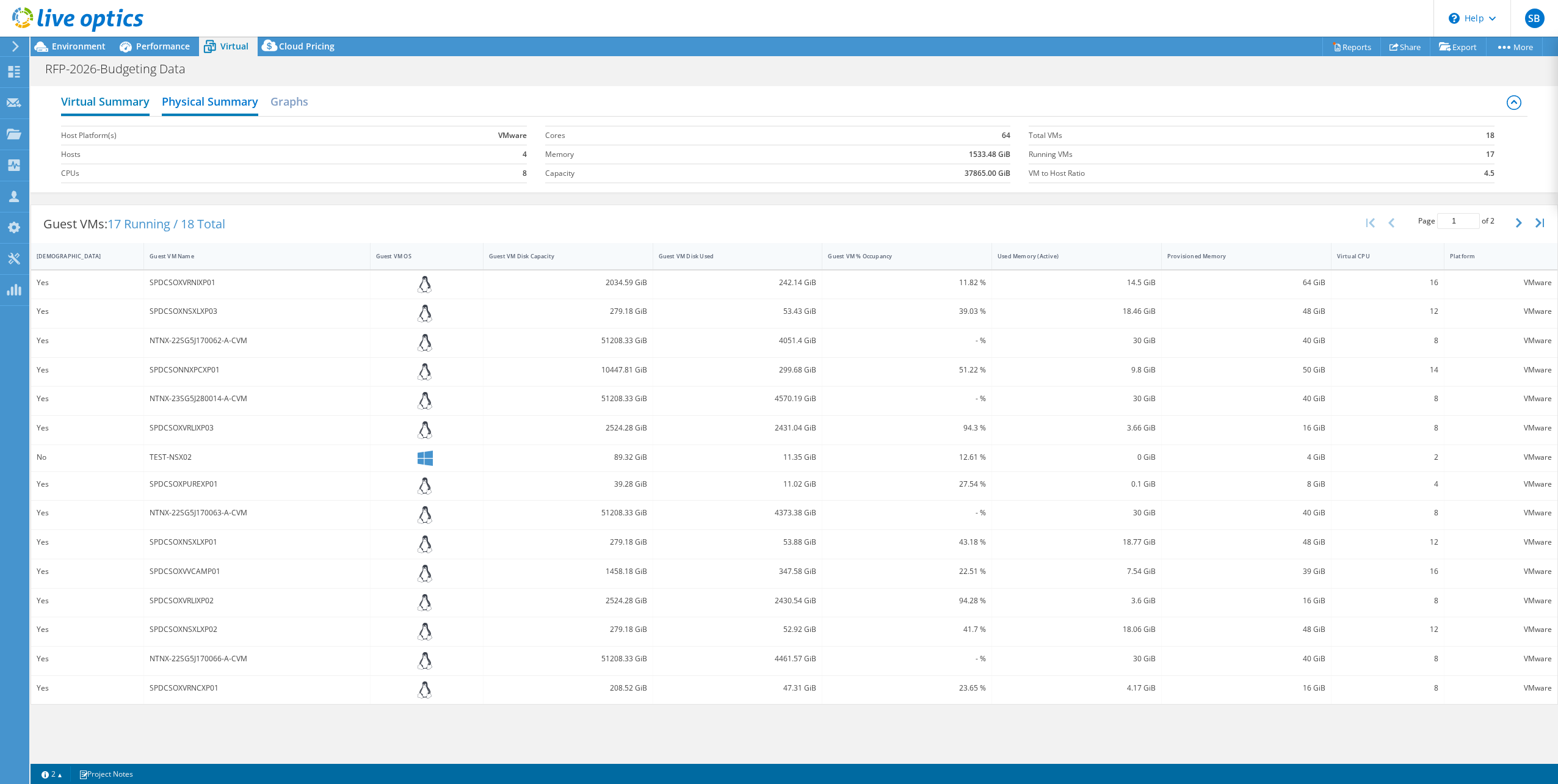
click at [116, 106] on h2 "Virtual Summary" at bounding box center [104, 102] width 88 height 27
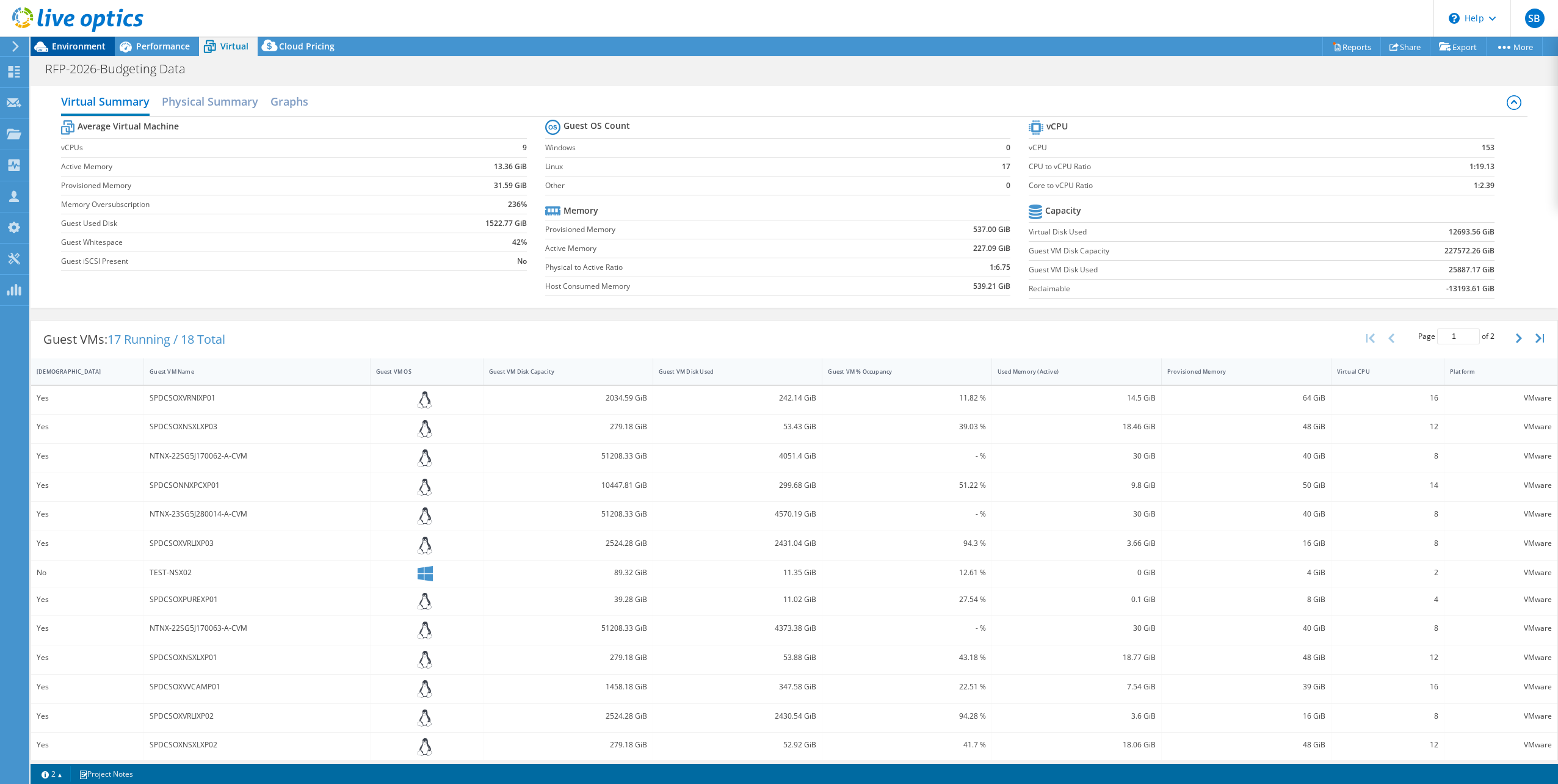
click at [80, 44] on span "Environment" at bounding box center [79, 46] width 54 height 11
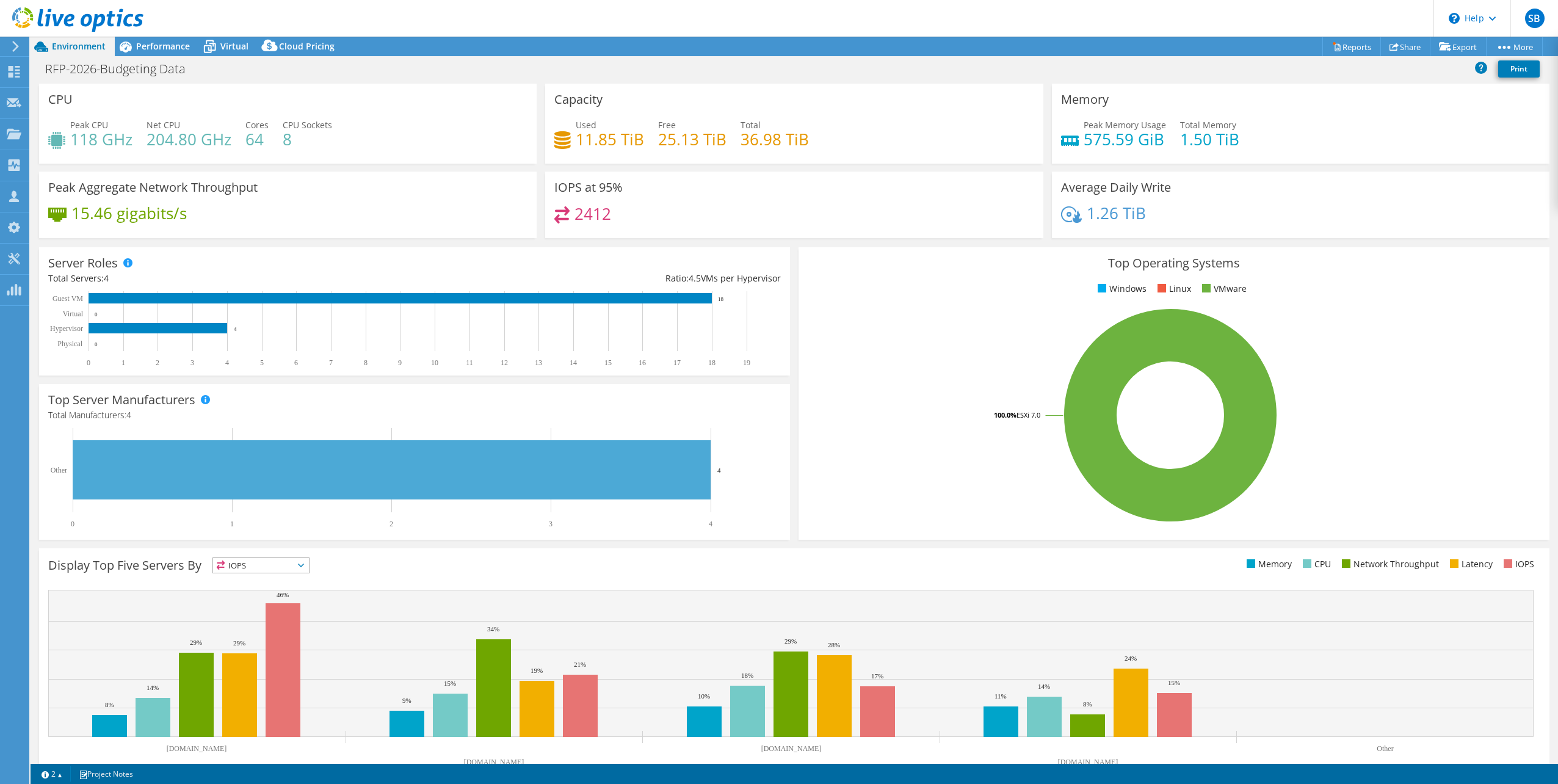
click at [164, 35] on header "SB Partner Team Member STEVE BALLY stevbal@cdw.com CDW My Profile Log Out \n He…" at bounding box center [779, 18] width 1558 height 37
click at [162, 39] on div "Performance" at bounding box center [156, 46] width 84 height 20
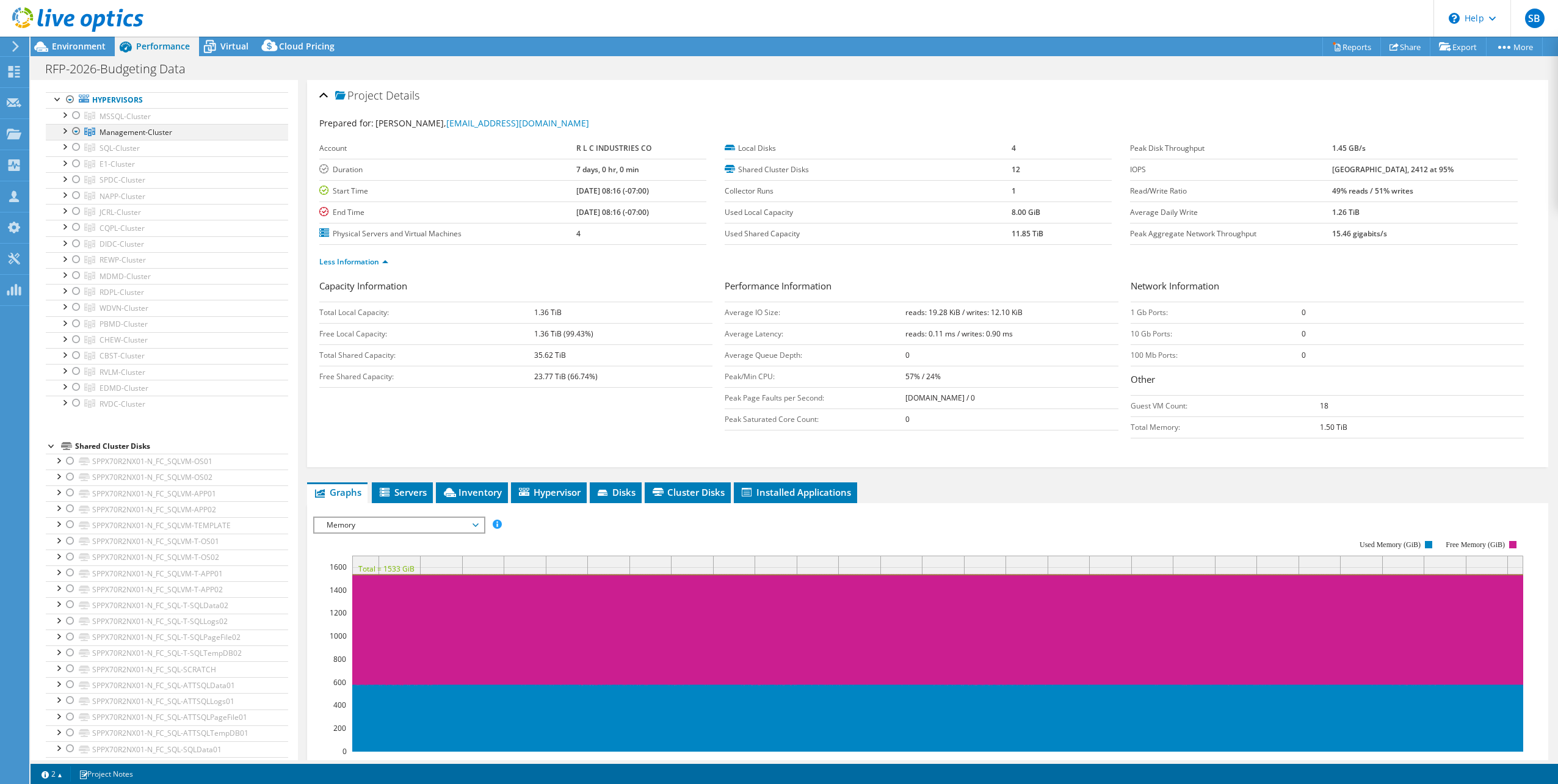
click at [63, 128] on div at bounding box center [63, 130] width 12 height 12
drag, startPoint x: 81, startPoint y: 206, endPoint x: 79, endPoint y: 218, distance: 12.2
click at [81, 206] on div at bounding box center [82, 210] width 12 height 14
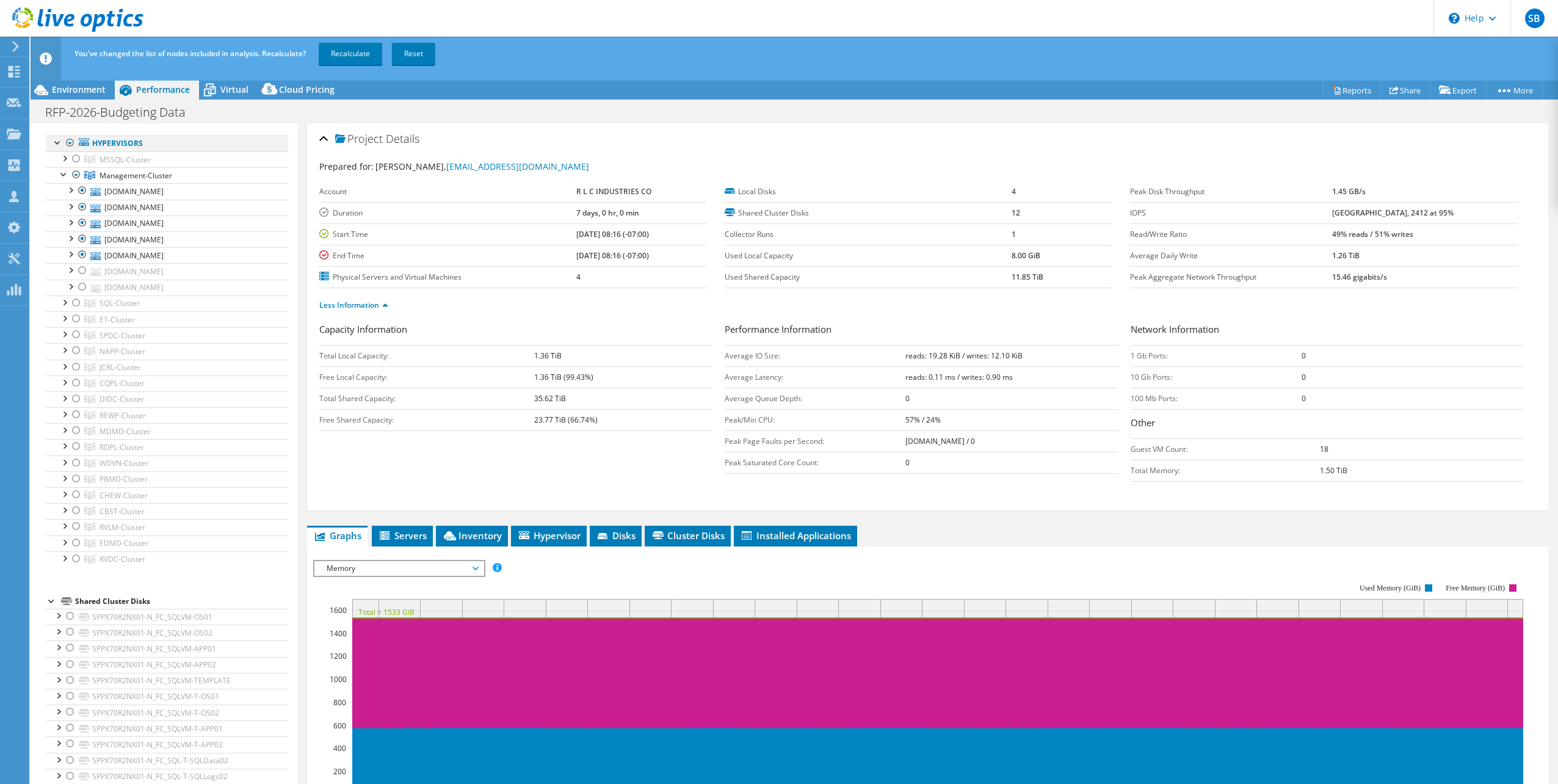
click at [67, 142] on div at bounding box center [70, 142] width 12 height 14
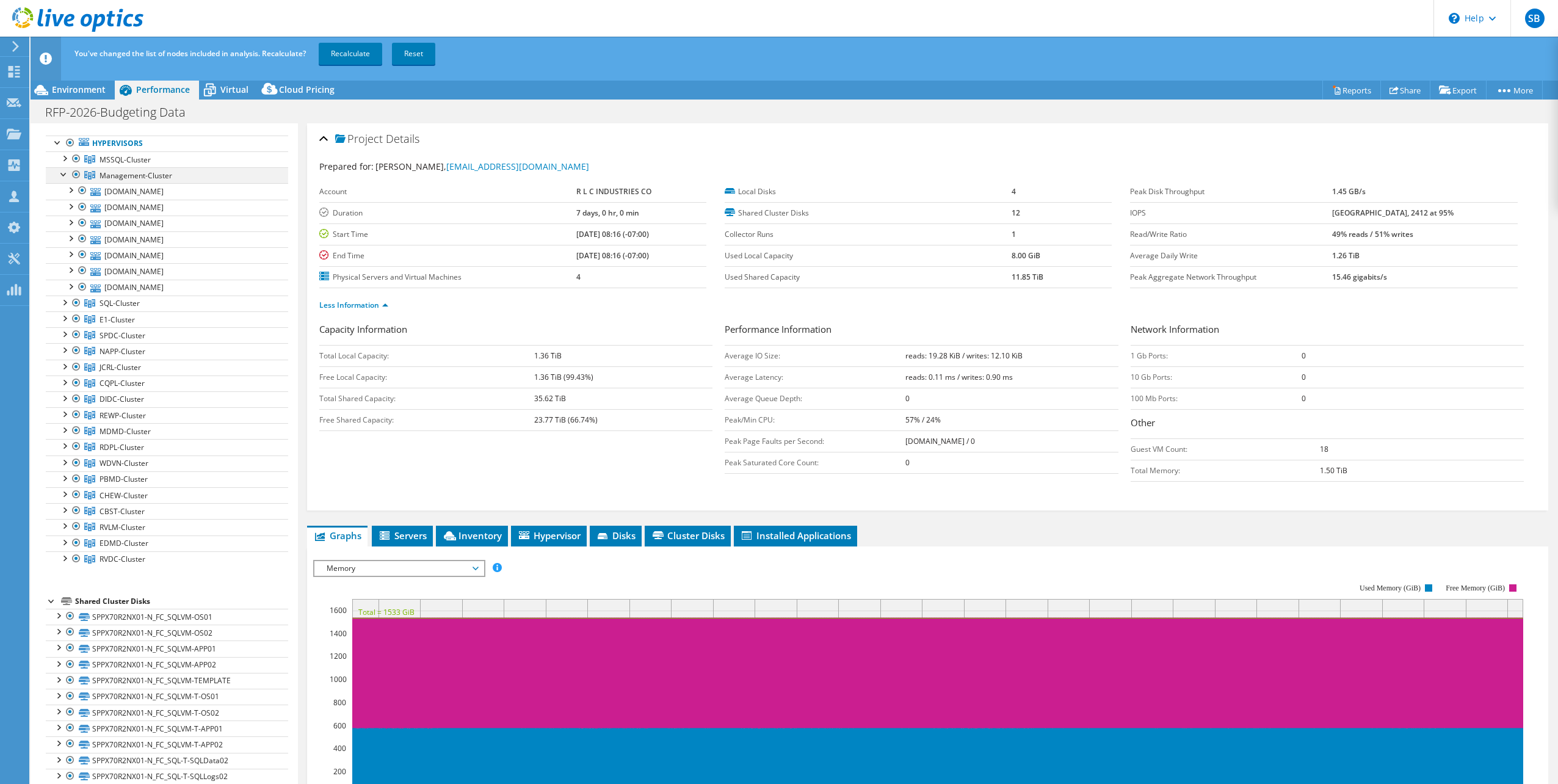
click at [61, 172] on div at bounding box center [63, 173] width 12 height 12
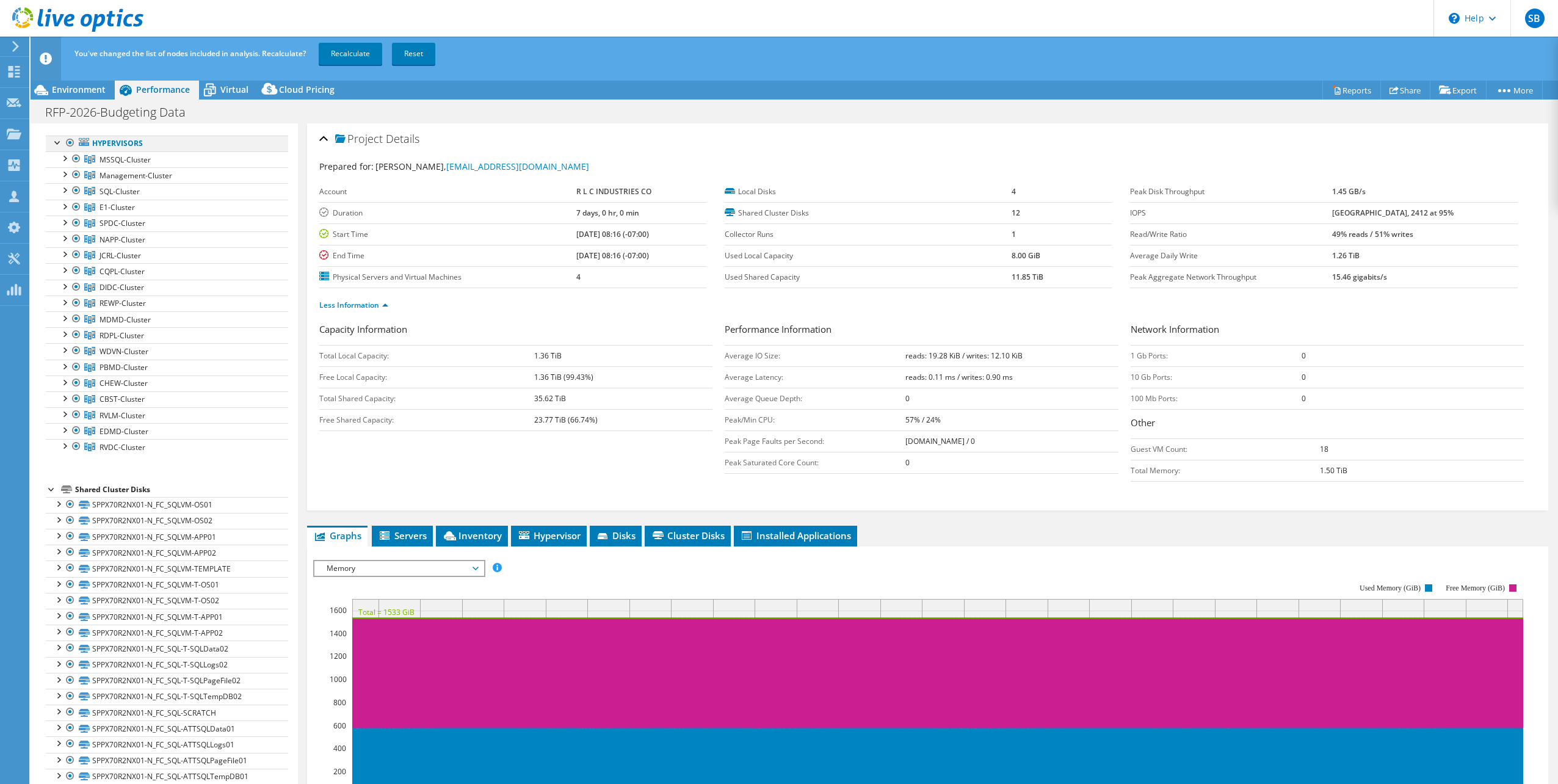
click at [70, 138] on div at bounding box center [70, 142] width 12 height 14
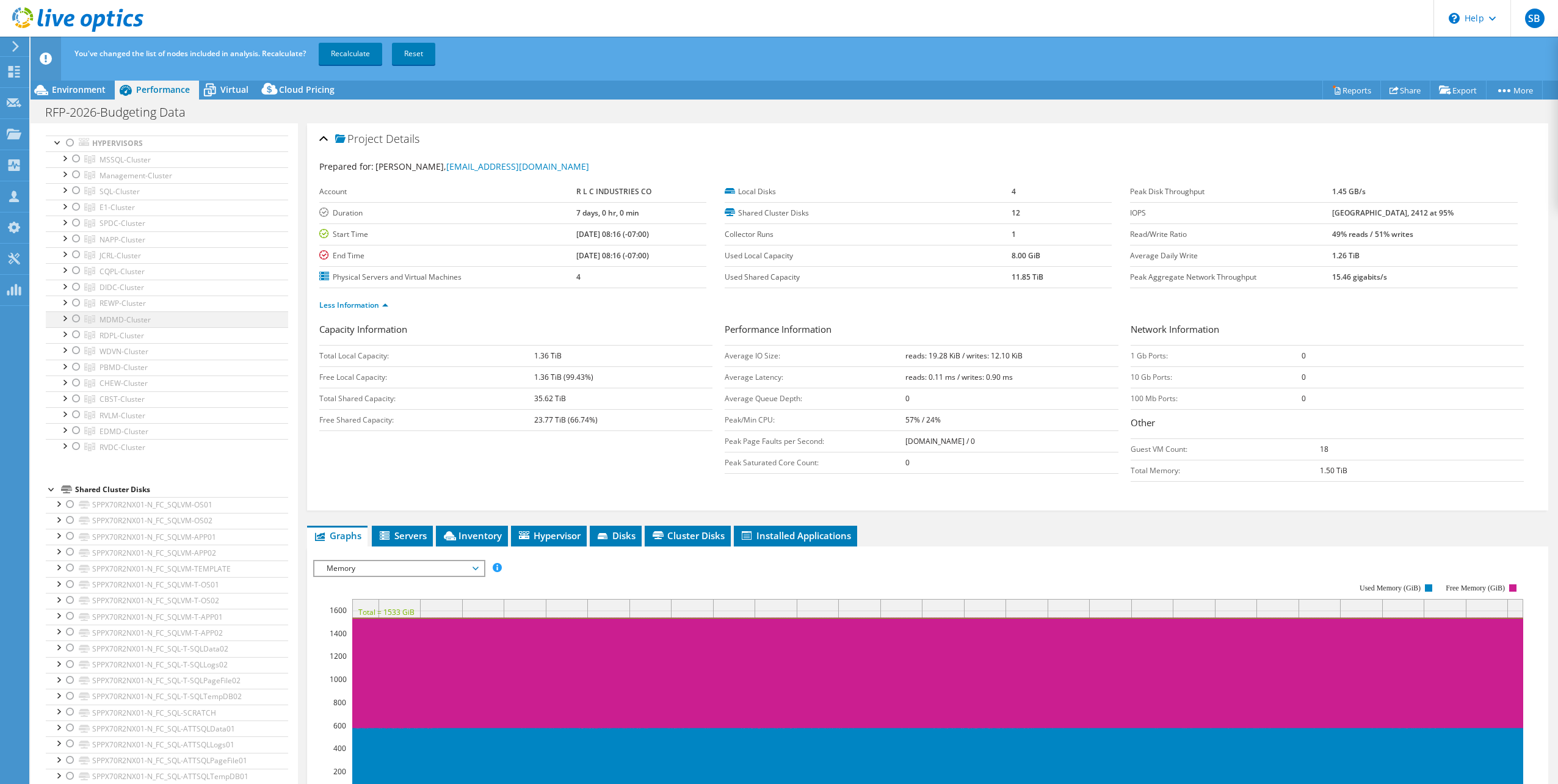
click at [76, 313] on div at bounding box center [76, 318] width 12 height 14
click at [347, 50] on link "Recalculate" at bounding box center [350, 53] width 63 height 22
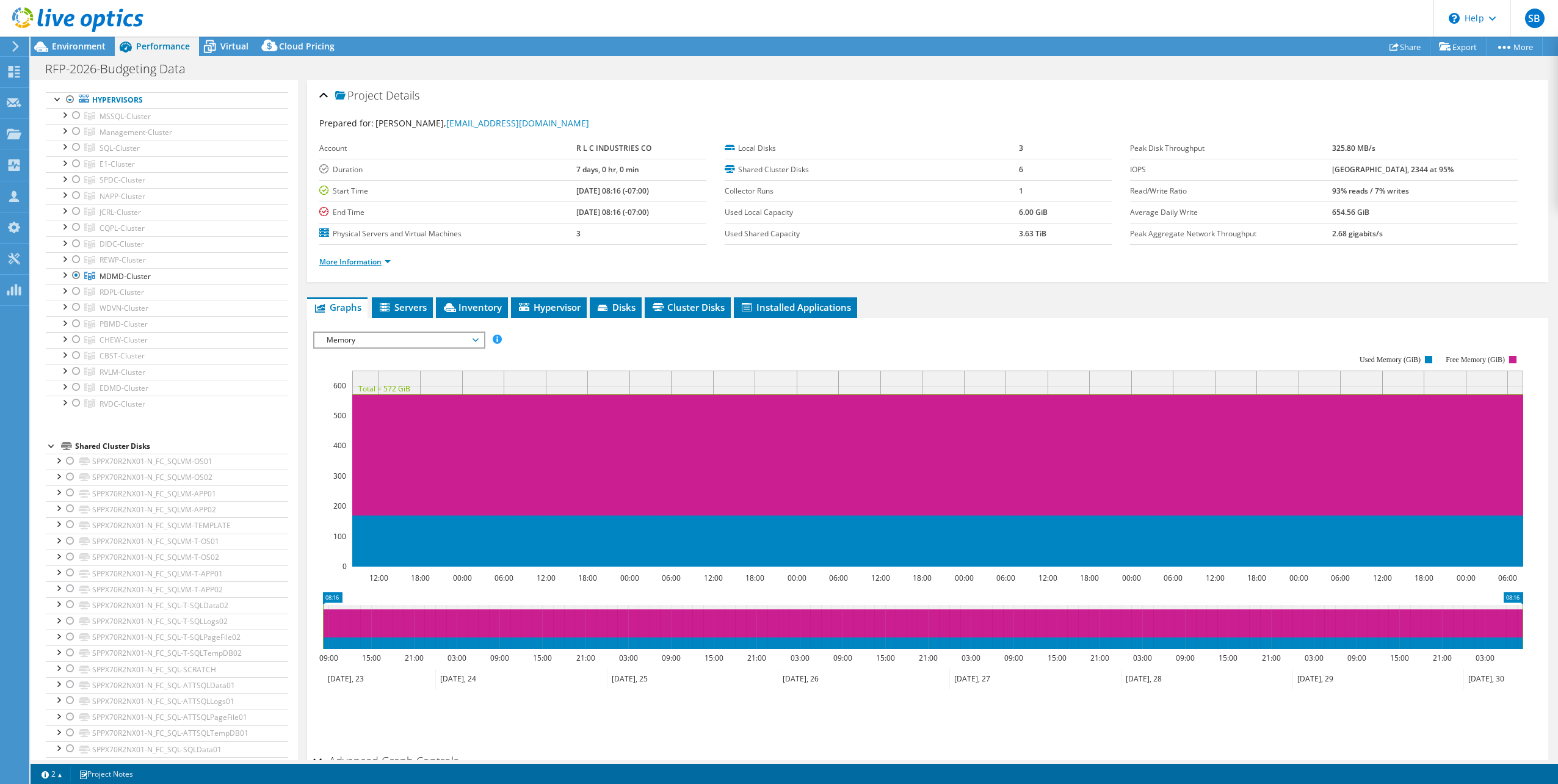
click at [387, 260] on link "More Information" at bounding box center [354, 261] width 71 height 10
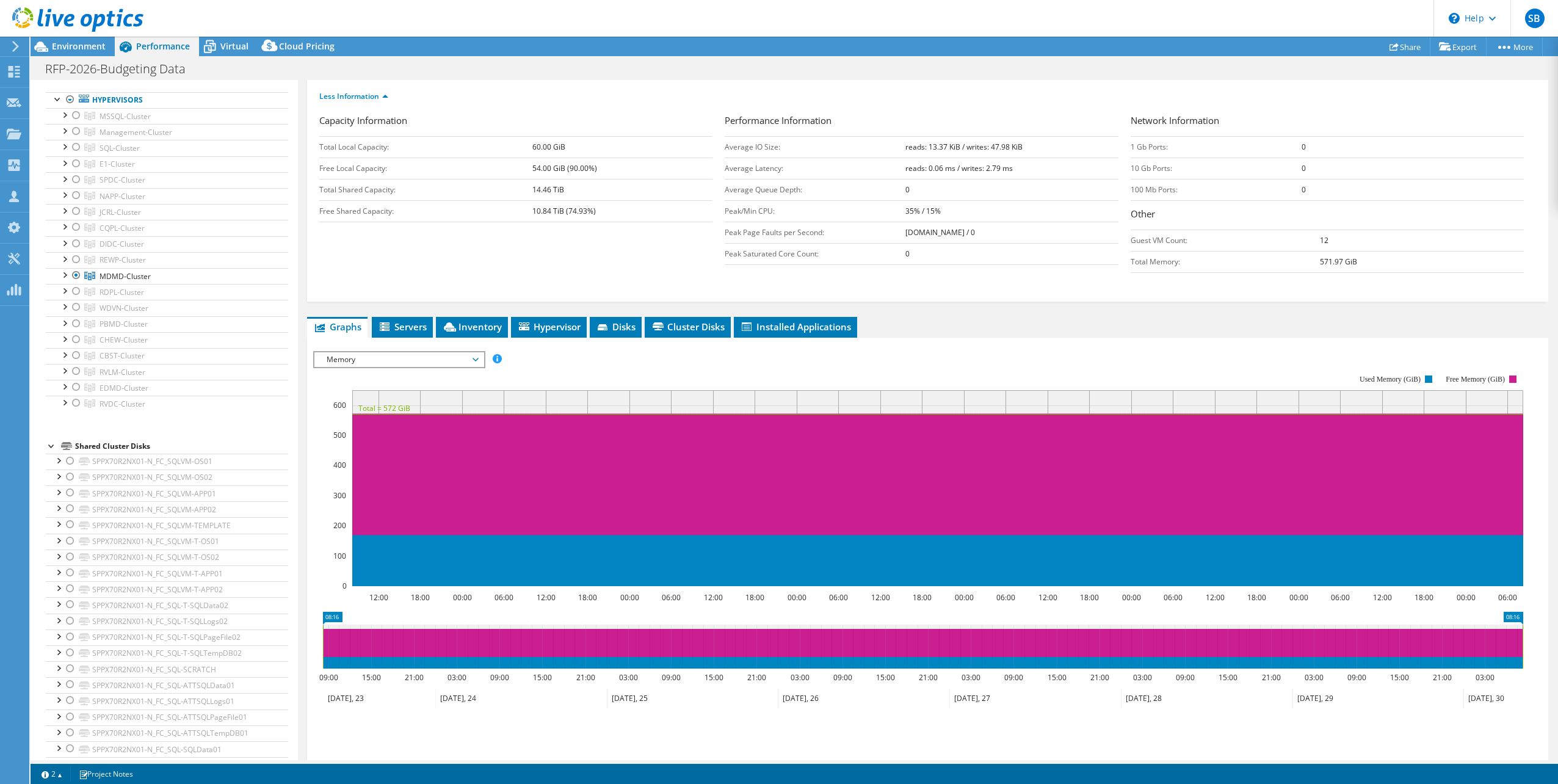
scroll to position [183, 0]
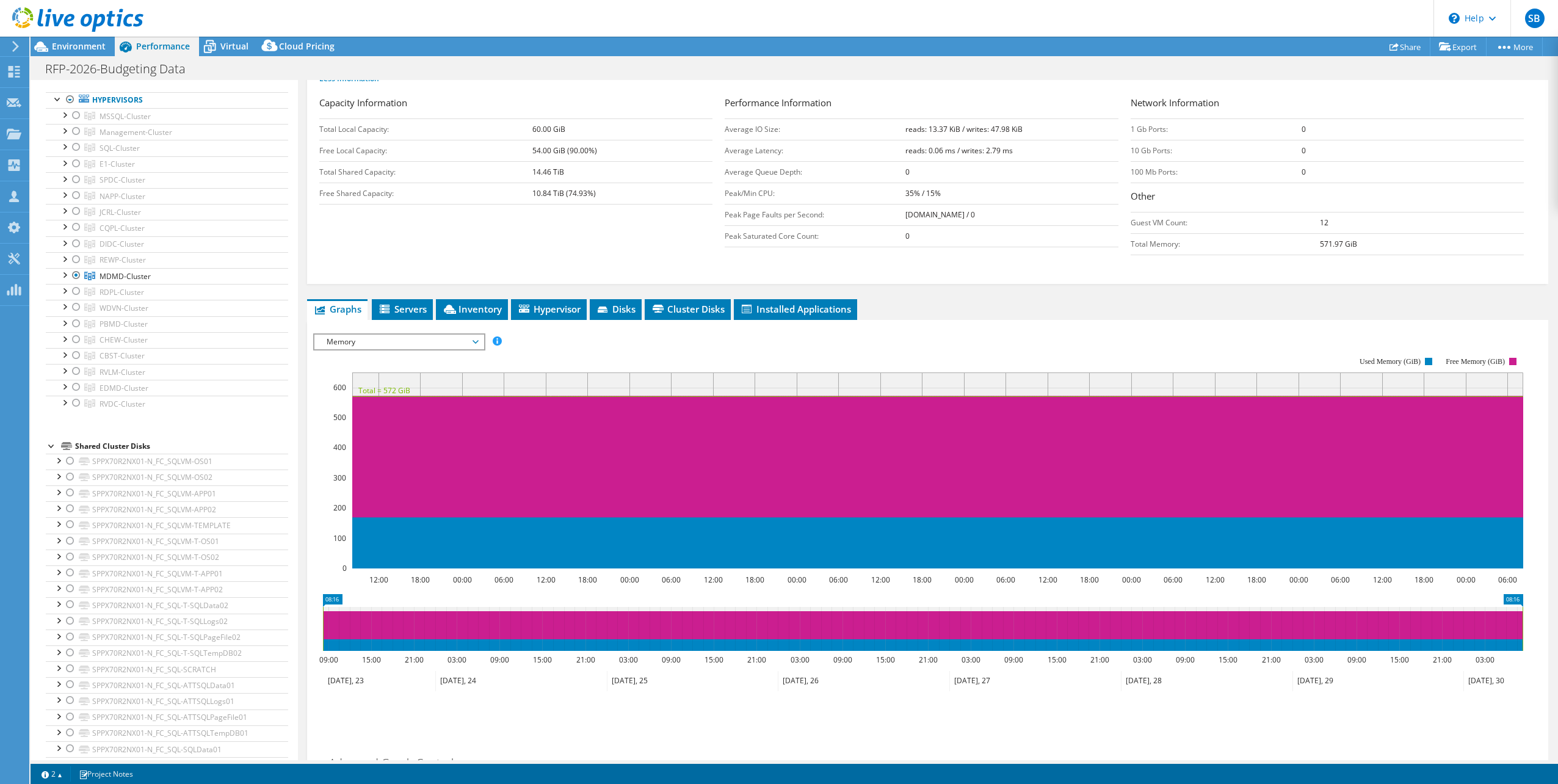
click at [444, 337] on span "Memory" at bounding box center [399, 341] width 157 height 14
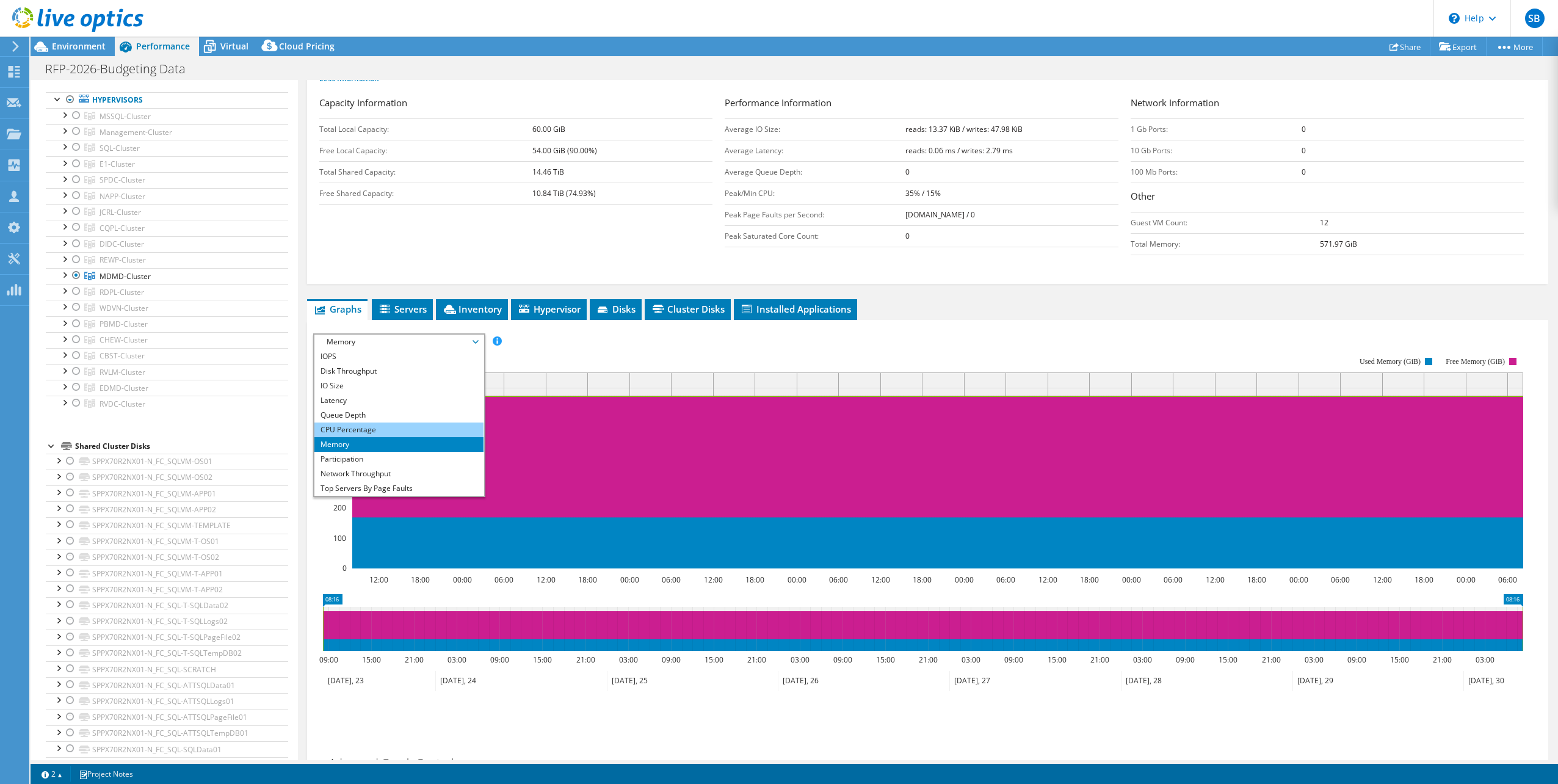
click at [338, 423] on li "CPU Percentage" at bounding box center [399, 429] width 170 height 14
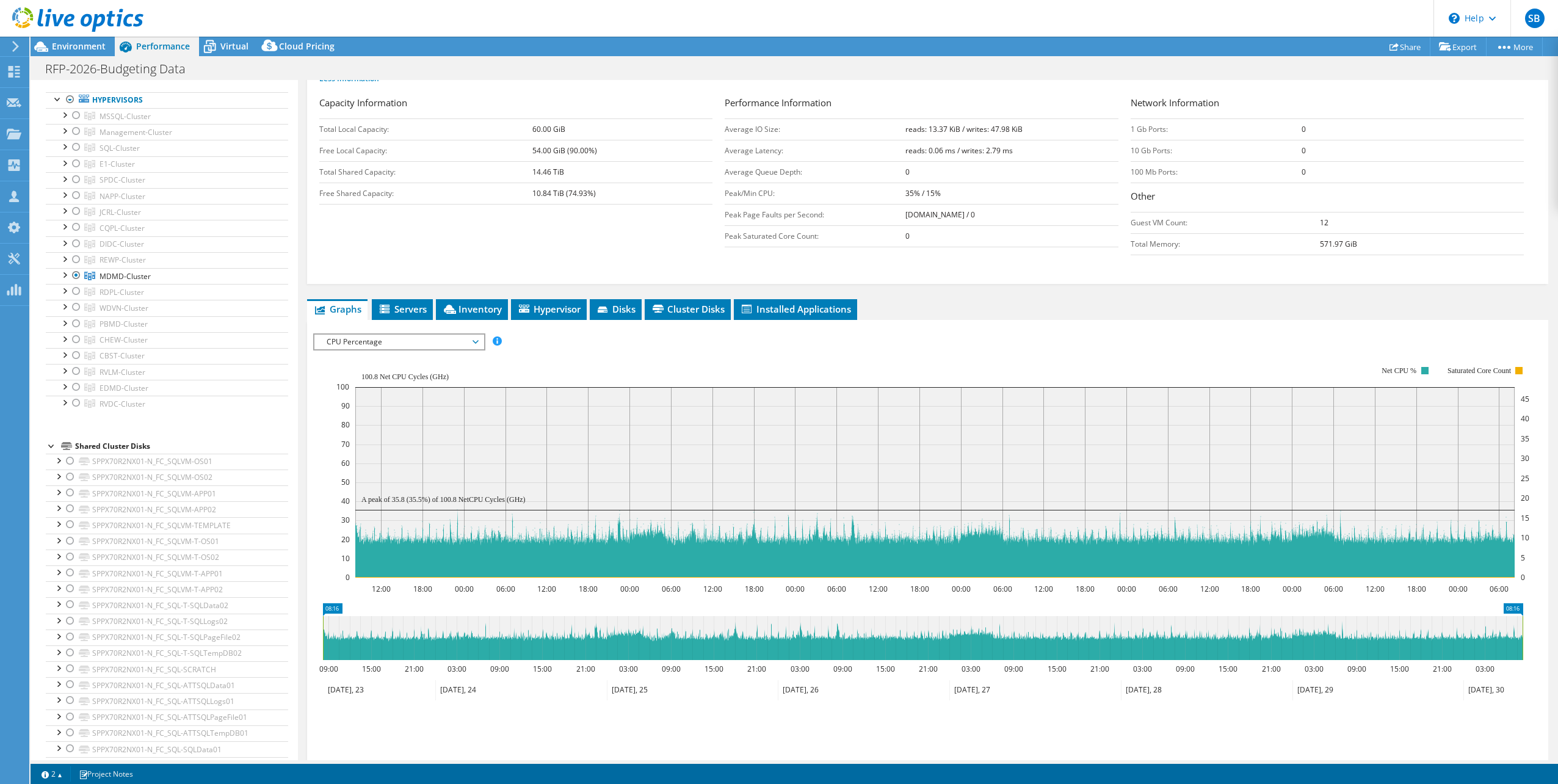
click at [442, 334] on span "CPU Percentage" at bounding box center [399, 341] width 157 height 14
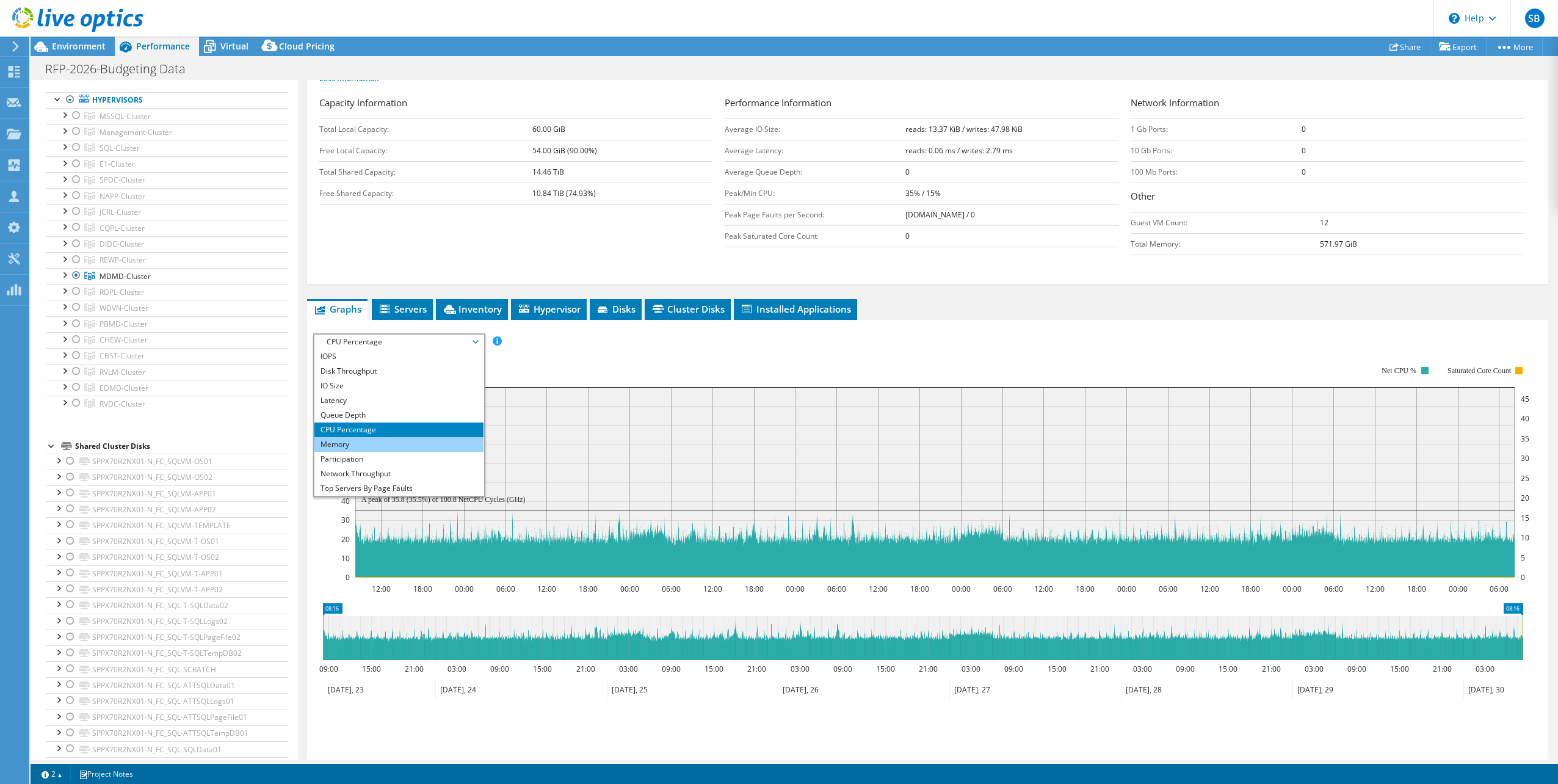
click at [351, 439] on li "Memory" at bounding box center [399, 444] width 170 height 14
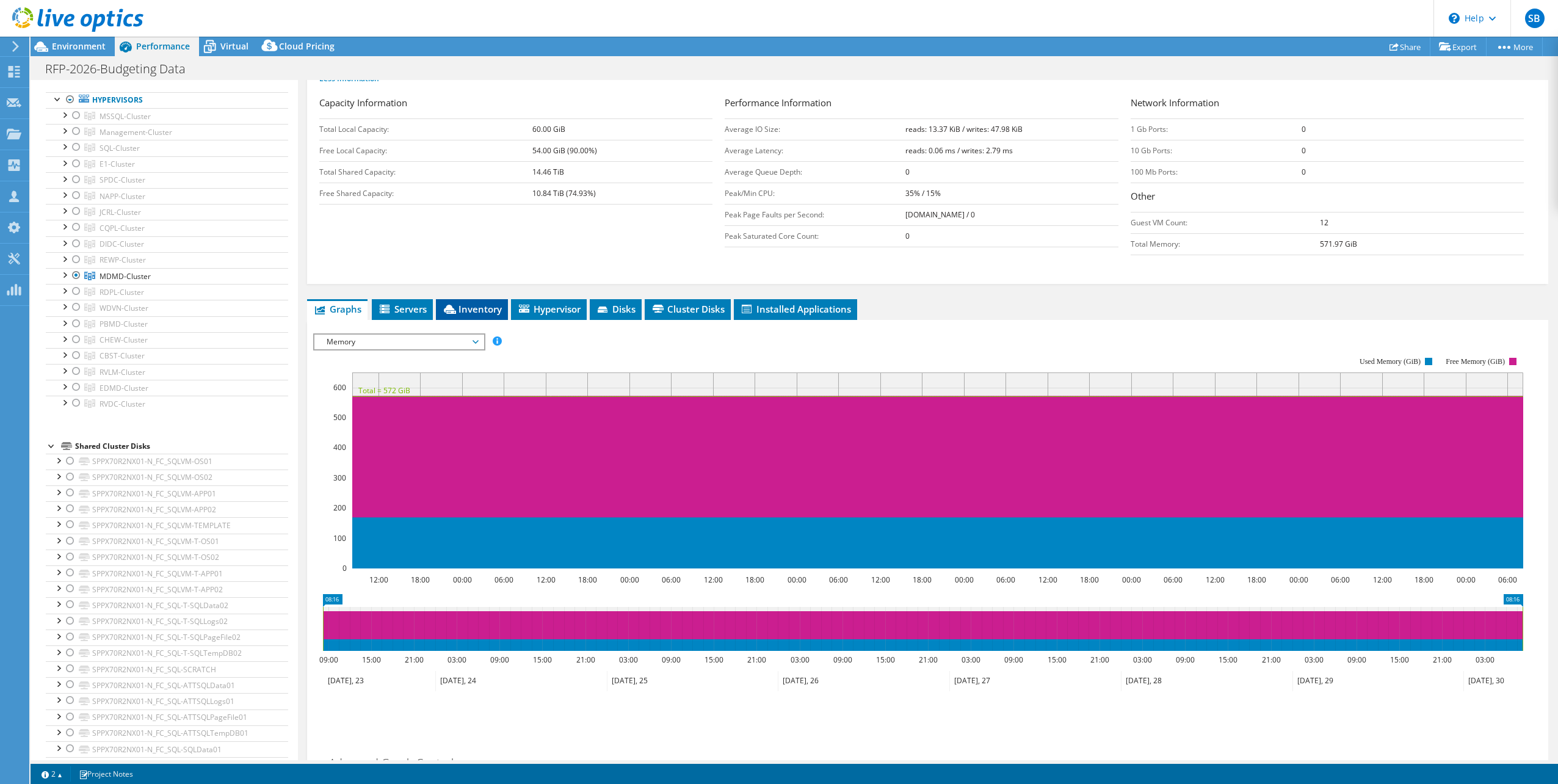
click at [471, 303] on span "Inventory" at bounding box center [472, 309] width 60 height 12
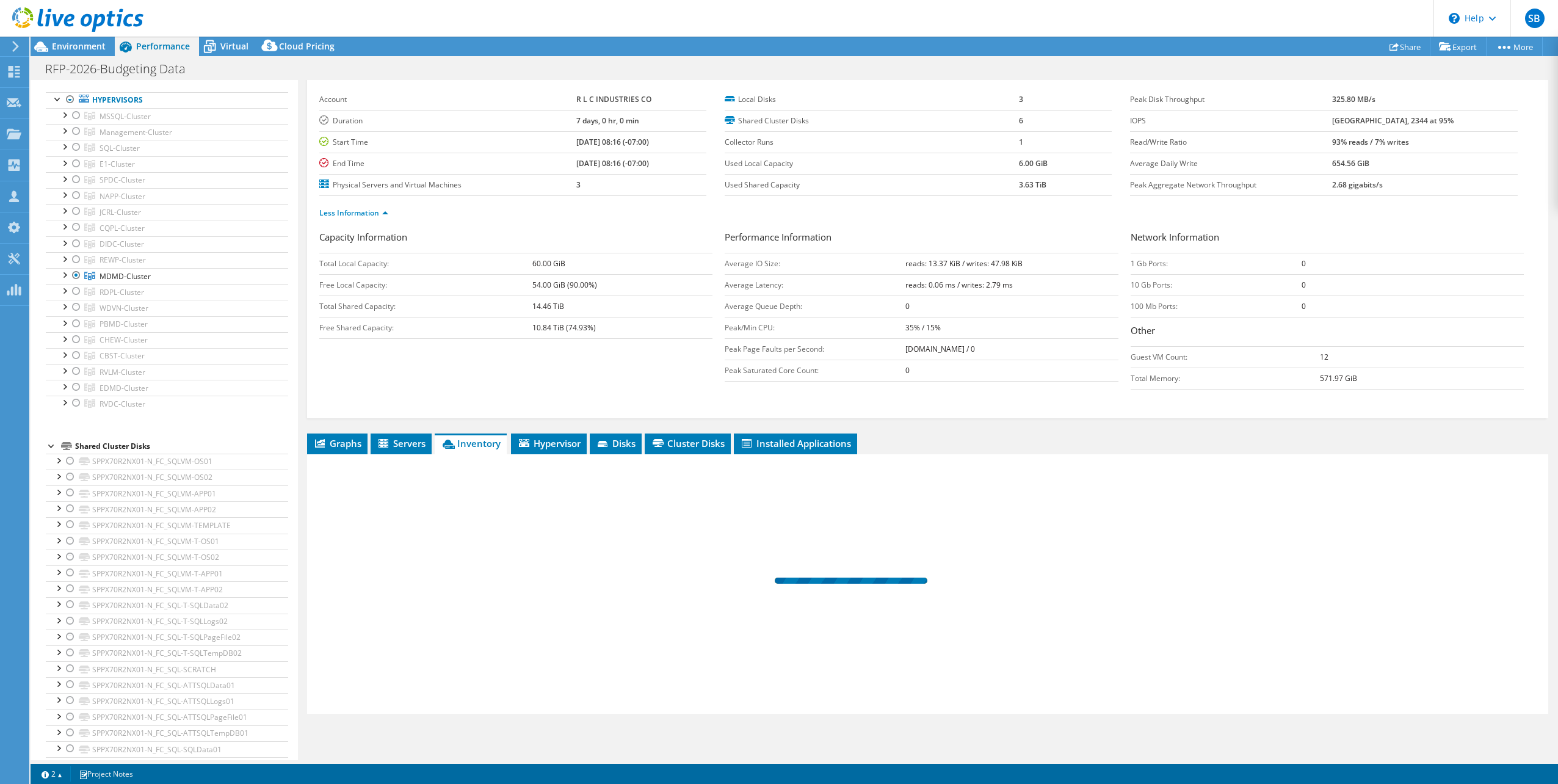
scroll to position [45, 0]
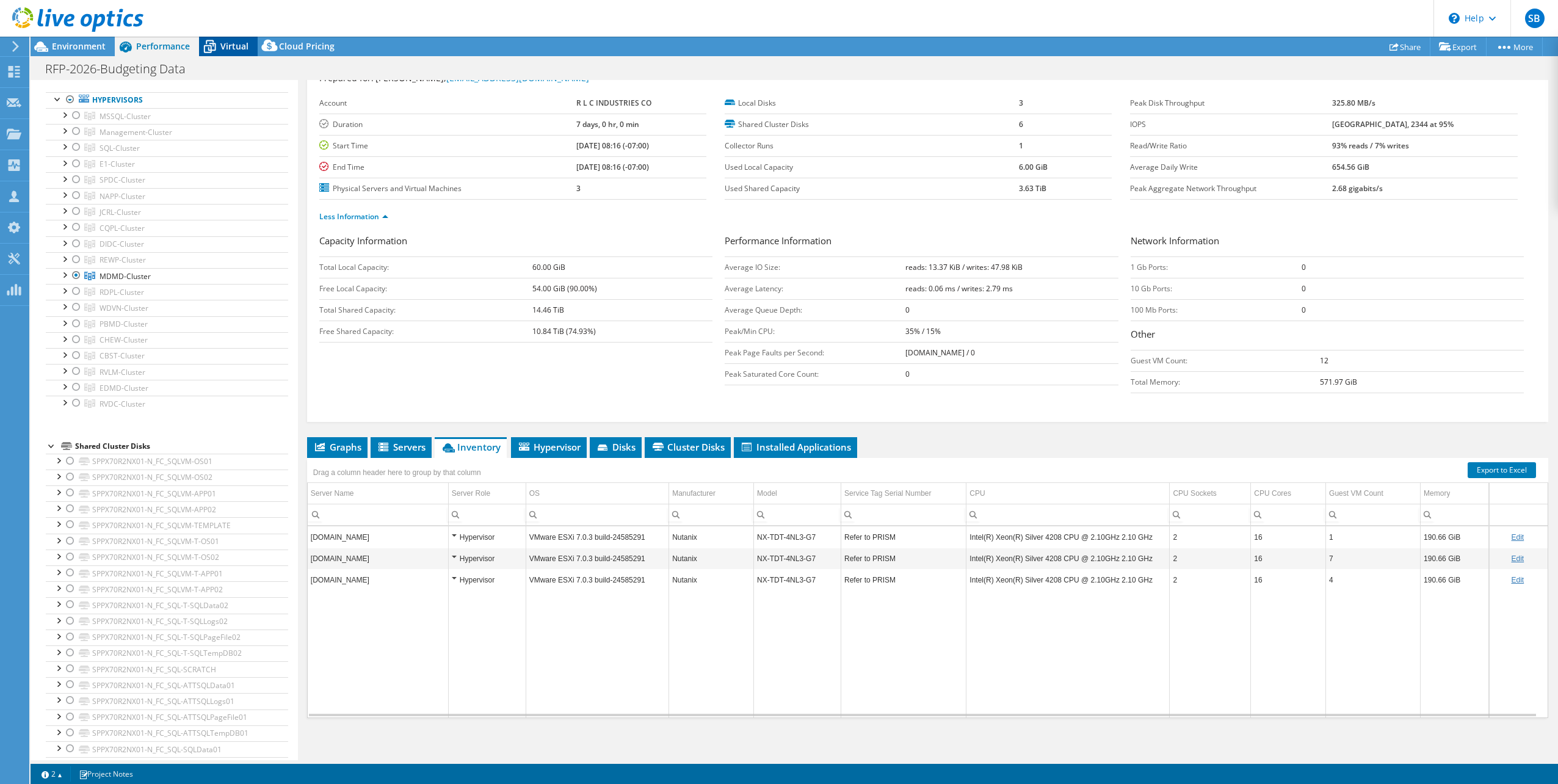
click at [233, 39] on div "Virtual" at bounding box center [228, 46] width 59 height 20
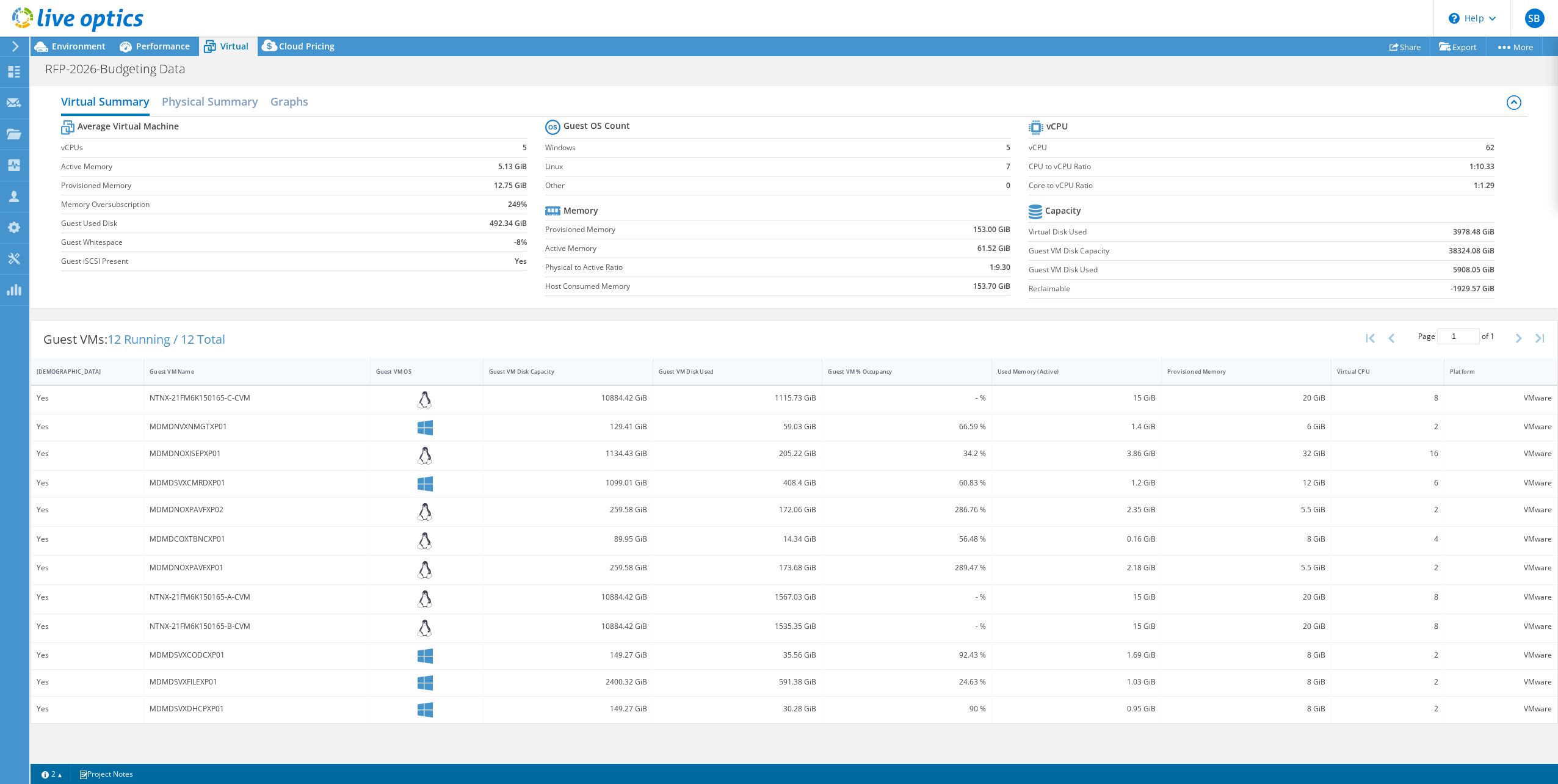
select select "USD"
click at [220, 99] on h2 "Physical Summary" at bounding box center [210, 102] width 97 height 27
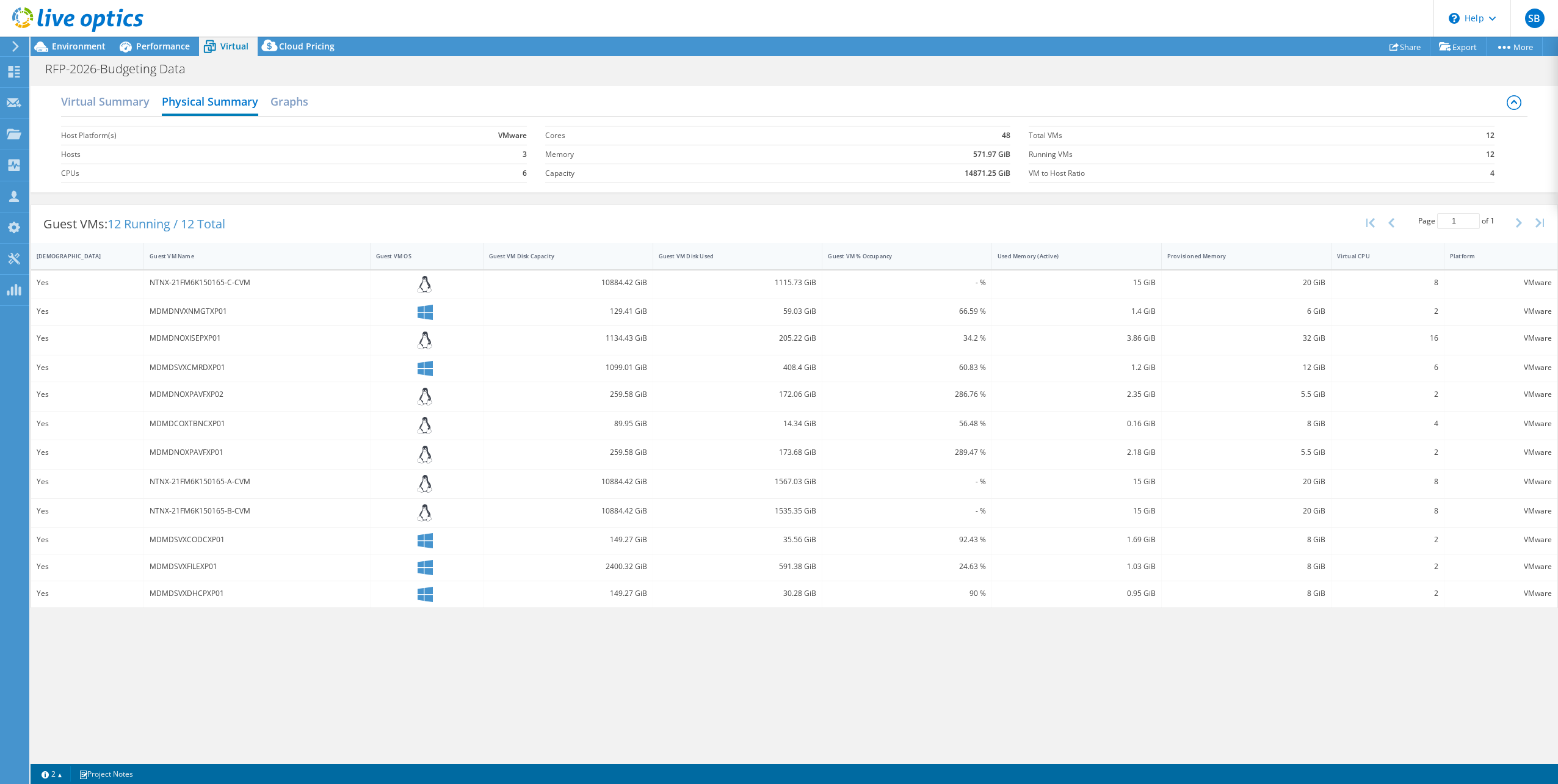
click at [69, 39] on div at bounding box center [71, 20] width 143 height 41
click at [73, 47] on span "Environment" at bounding box center [79, 46] width 54 height 11
